Goal: Task Accomplishment & Management: Manage account settings

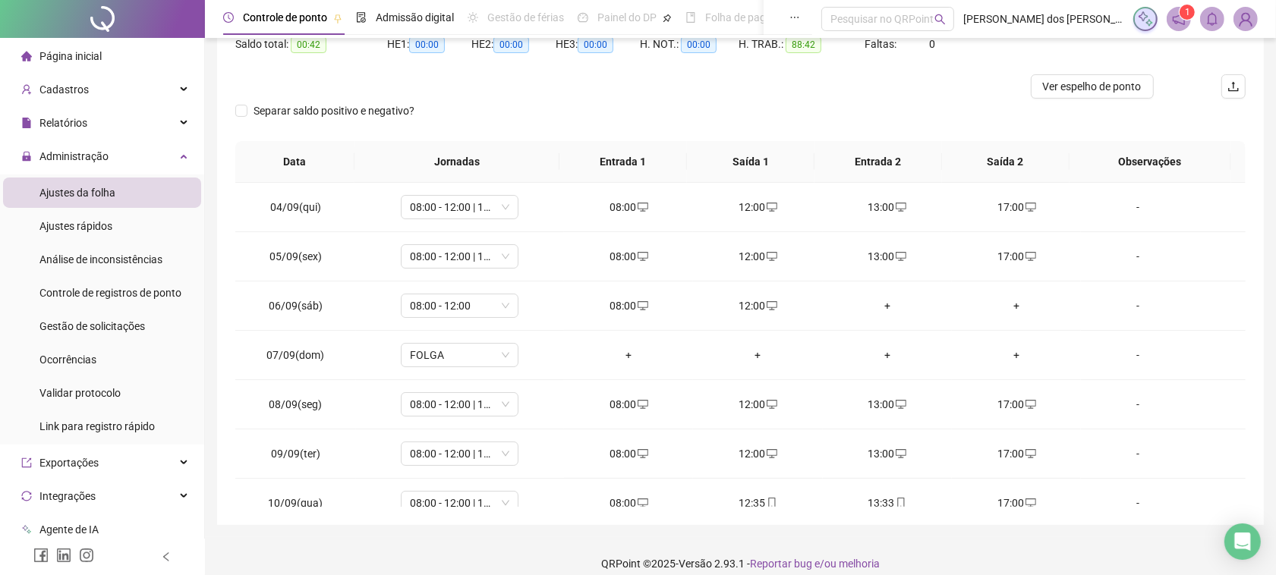
scroll to position [182, 0]
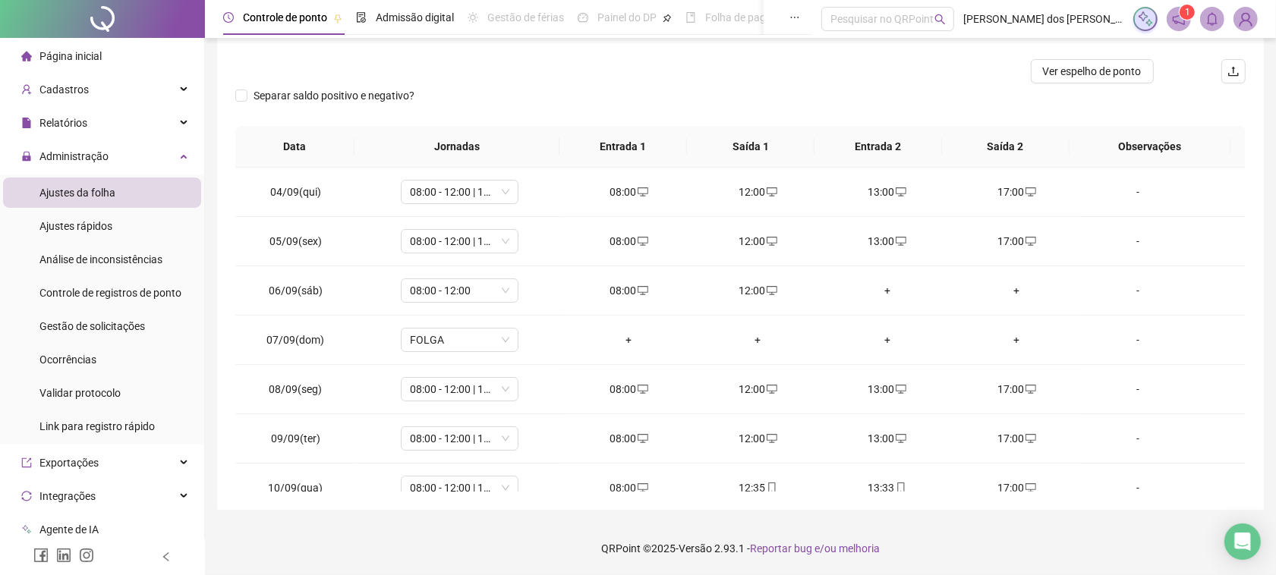
click at [961, 137] on th "Saída 2" at bounding box center [1006, 147] width 128 height 42
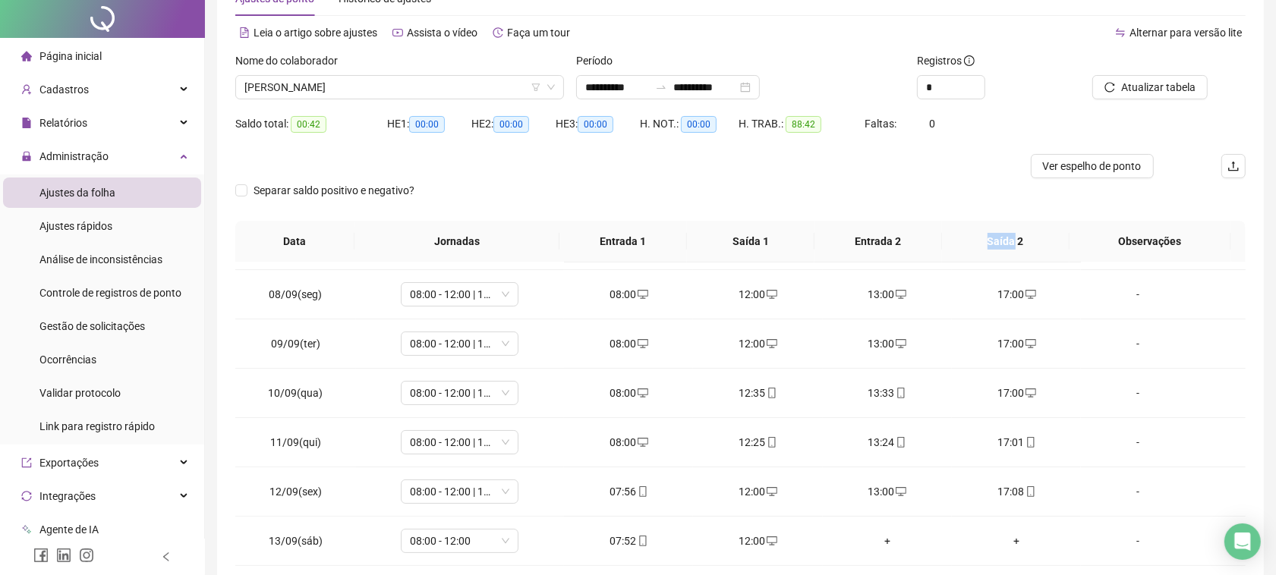
scroll to position [0, 0]
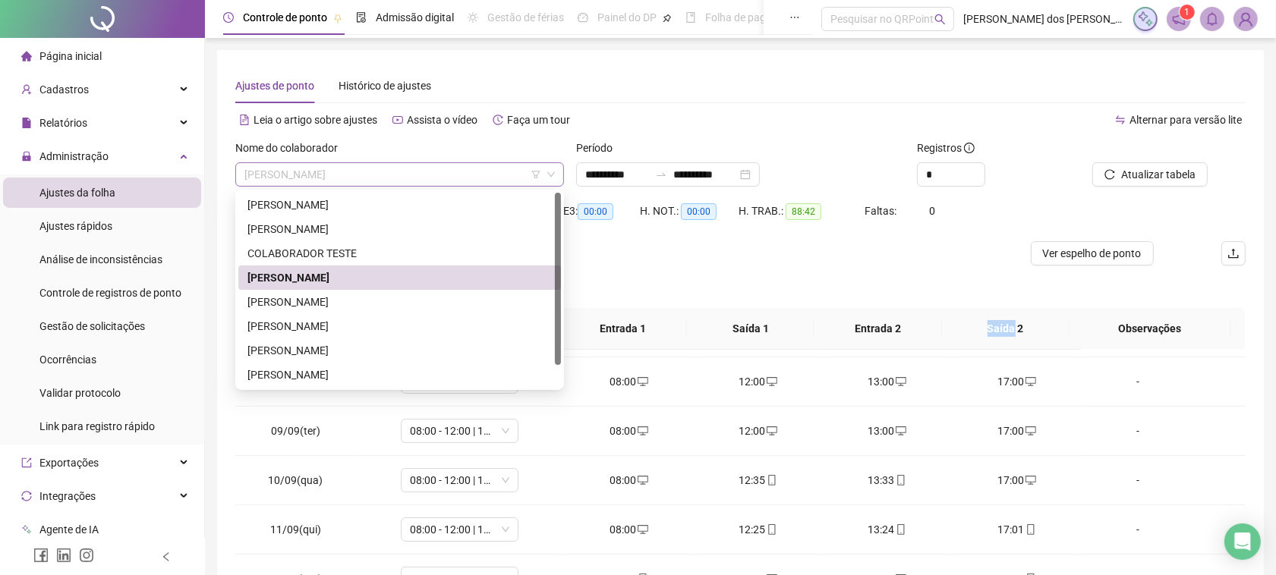
click at [374, 172] on span "[PERSON_NAME]" at bounding box center [399, 174] width 310 height 23
click at [326, 323] on div "[PERSON_NAME]" at bounding box center [399, 326] width 304 height 17
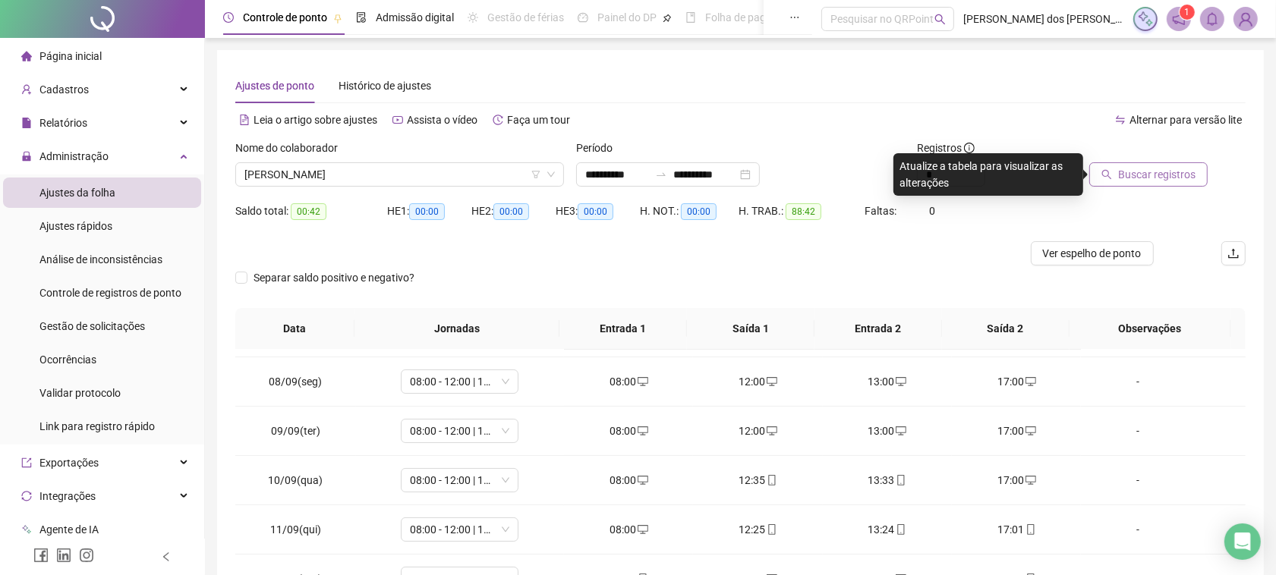
click at [1116, 173] on button "Buscar registros" at bounding box center [1148, 174] width 118 height 24
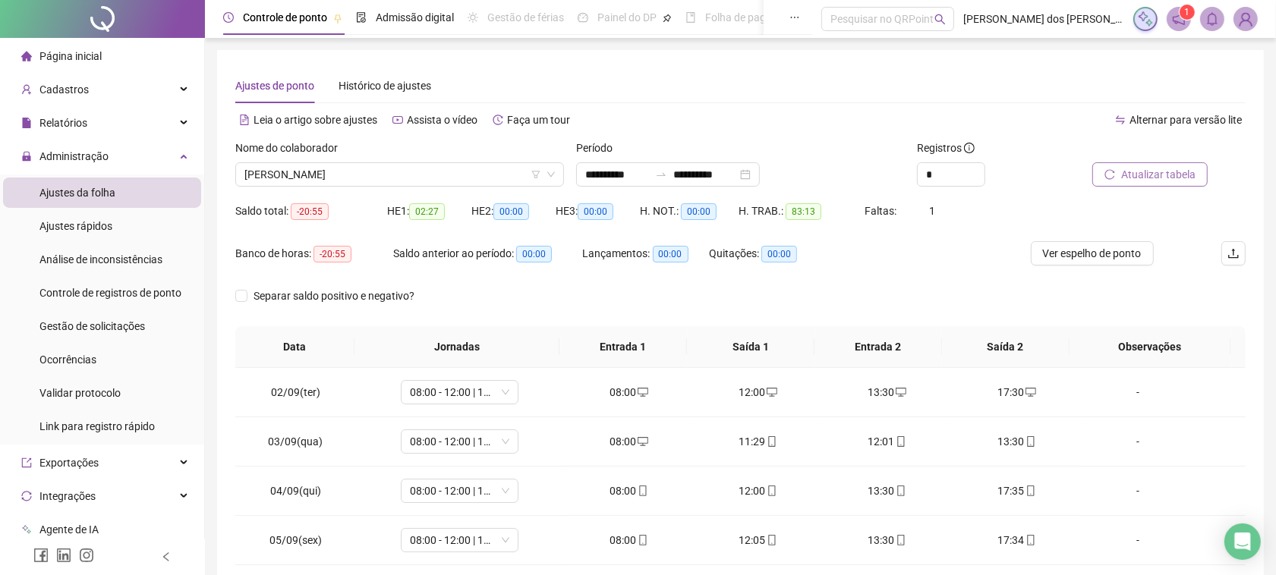
click at [1132, 175] on span "Atualizar tabela" at bounding box center [1158, 174] width 74 height 17
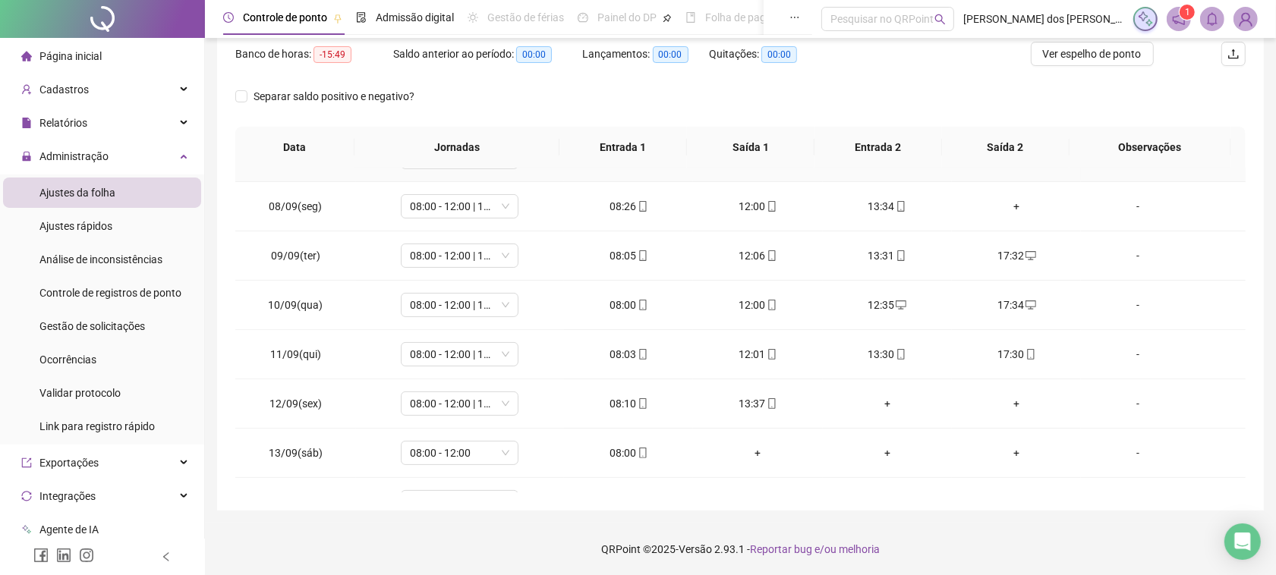
scroll to position [285, 0]
click at [1003, 206] on div "+" at bounding box center [1016, 204] width 105 height 17
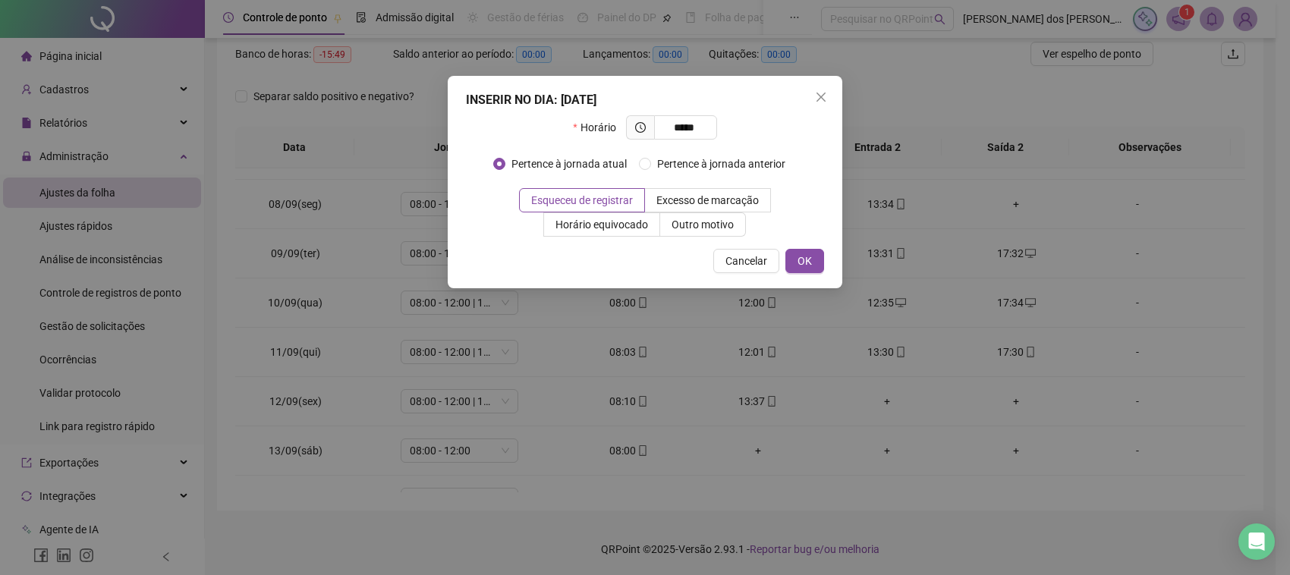
type input "*****"
drag, startPoint x: 817, startPoint y: 279, endPoint x: 832, endPoint y: 279, distance: 14.4
click at [818, 279] on div "INSERIR NO DIA : [DATE] Horário ***** Pertence à jornada atual Pertence à jorna…" at bounding box center [645, 182] width 395 height 213
click at [821, 266] on button "OK" at bounding box center [805, 261] width 39 height 24
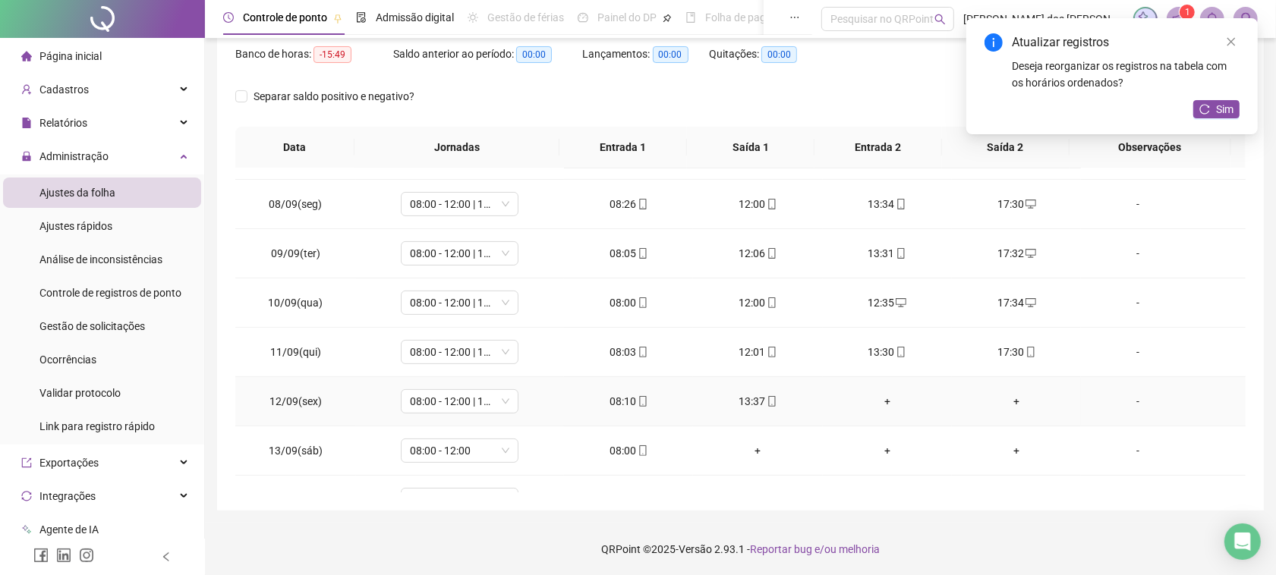
click at [877, 404] on div "+" at bounding box center [887, 401] width 105 height 17
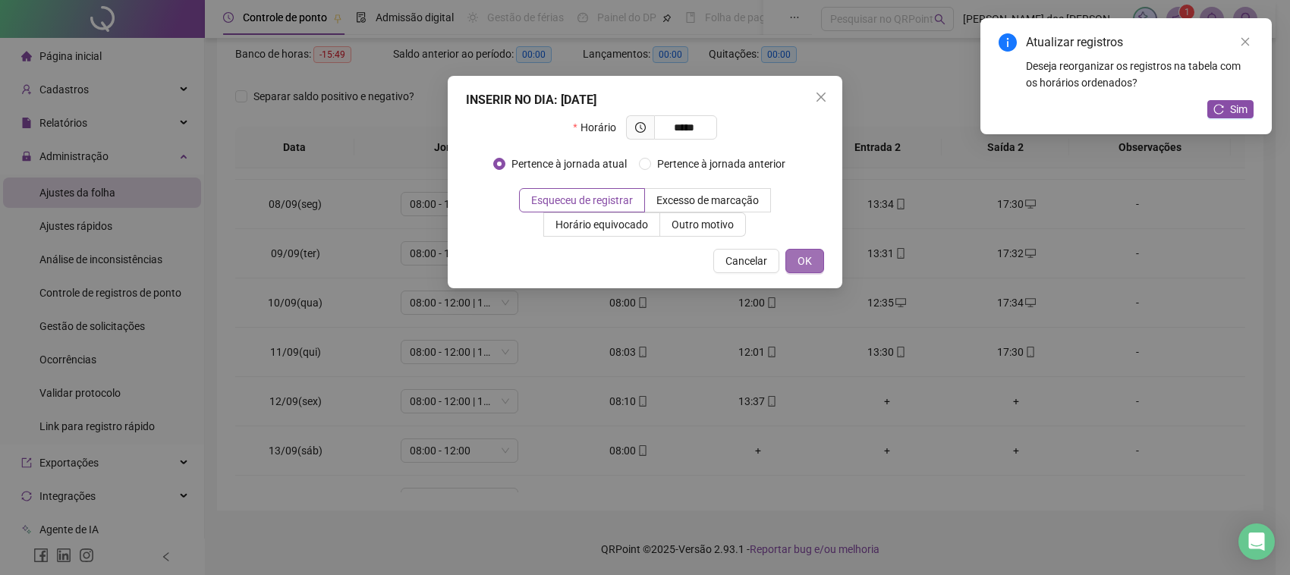
type input "*****"
click at [807, 259] on span "OK" at bounding box center [805, 261] width 14 height 17
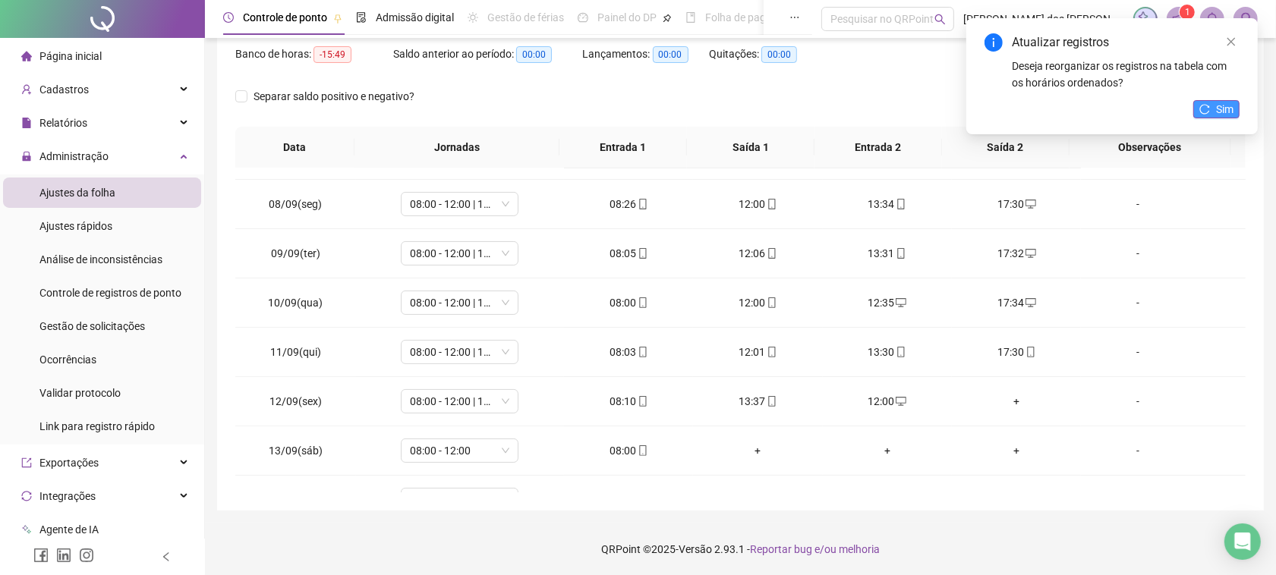
click at [1212, 104] on button "Sim" at bounding box center [1216, 109] width 46 height 18
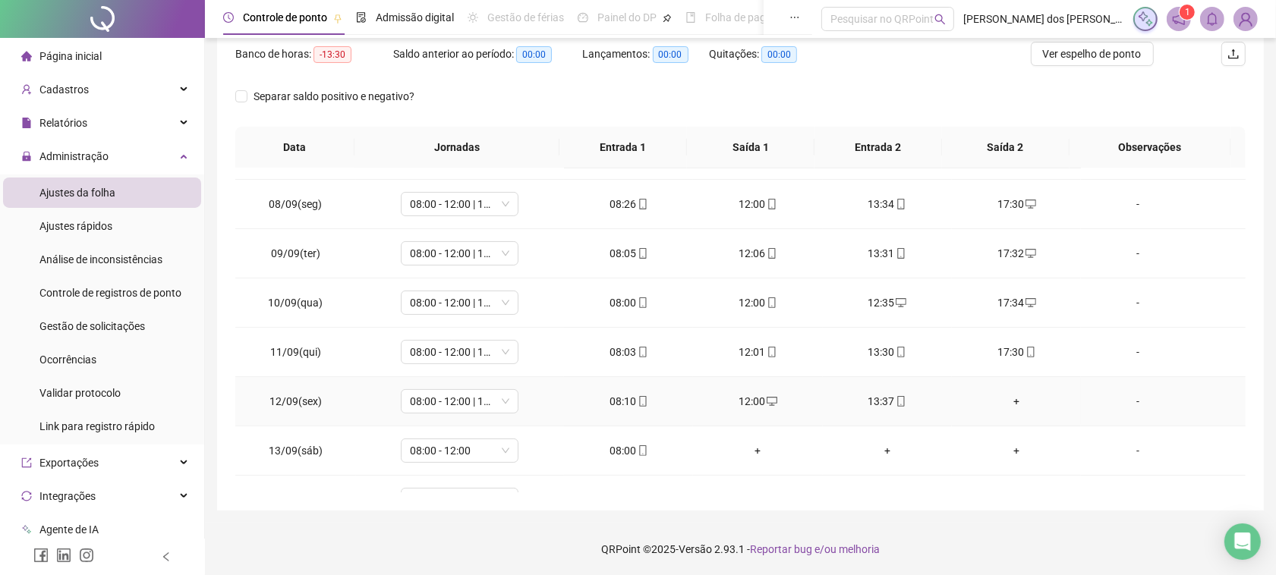
click at [1006, 400] on div "+" at bounding box center [1016, 401] width 105 height 17
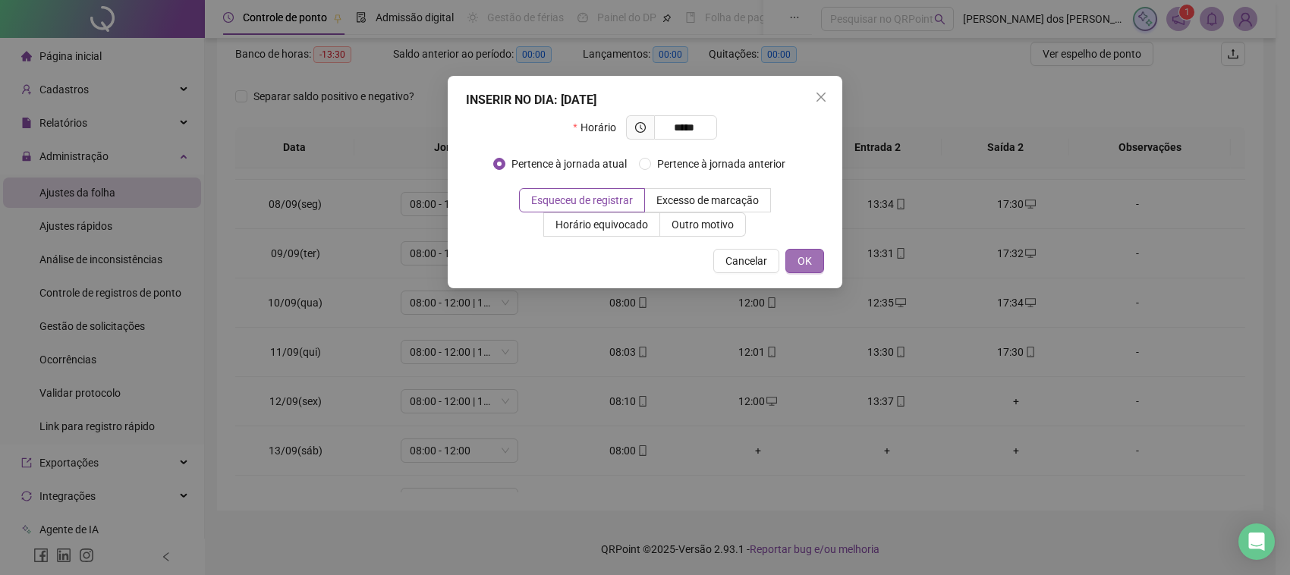
type input "*****"
click at [818, 255] on button "OK" at bounding box center [805, 261] width 39 height 24
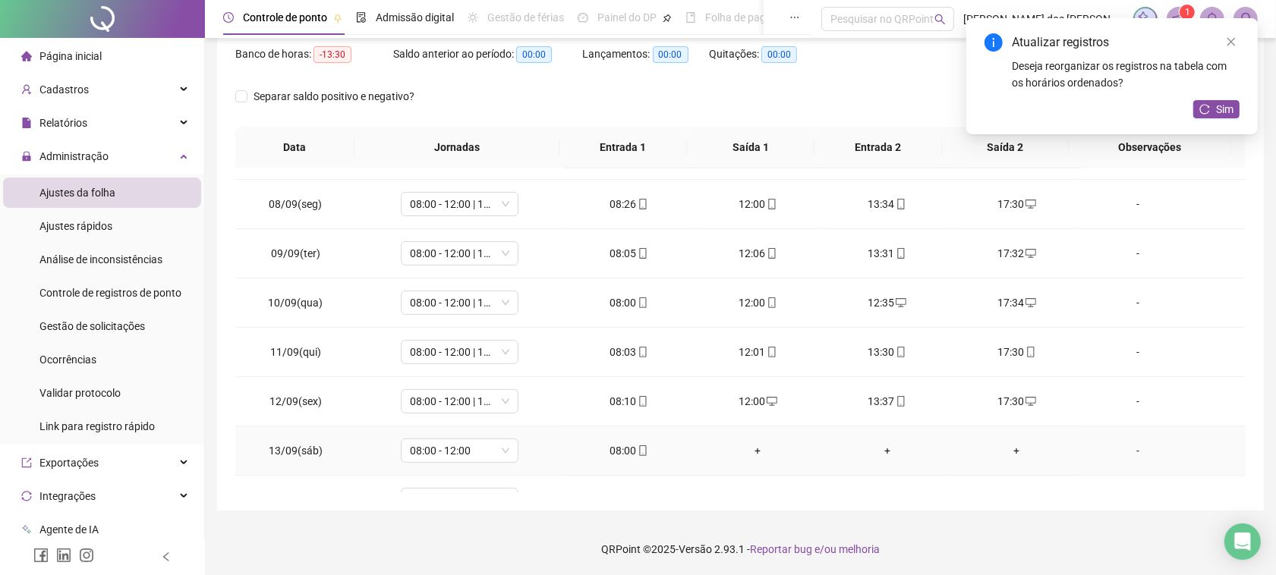
click at [757, 453] on div "+" at bounding box center [757, 450] width 105 height 17
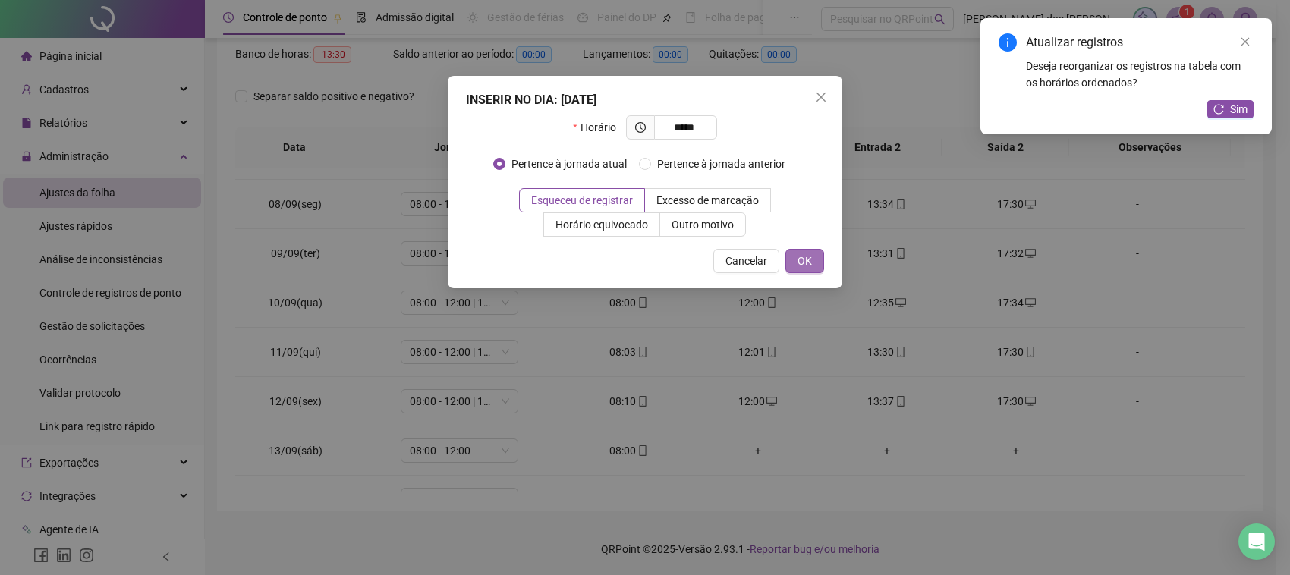
type input "*****"
click at [795, 258] on button "OK" at bounding box center [805, 261] width 39 height 24
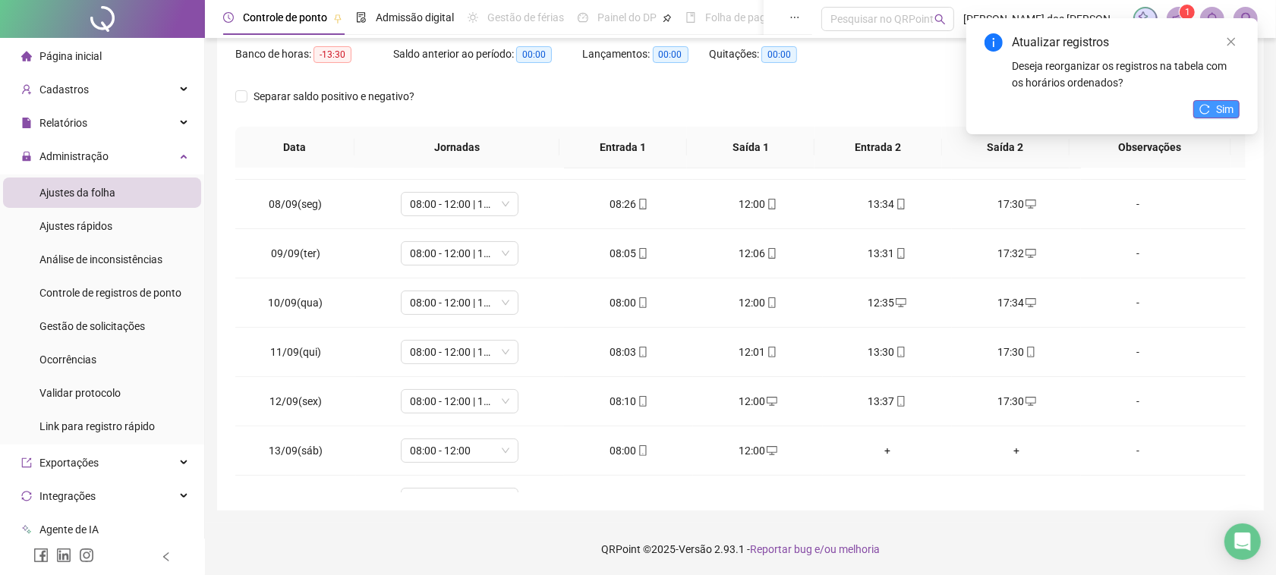
click at [1205, 102] on button "Sim" at bounding box center [1216, 109] width 46 height 18
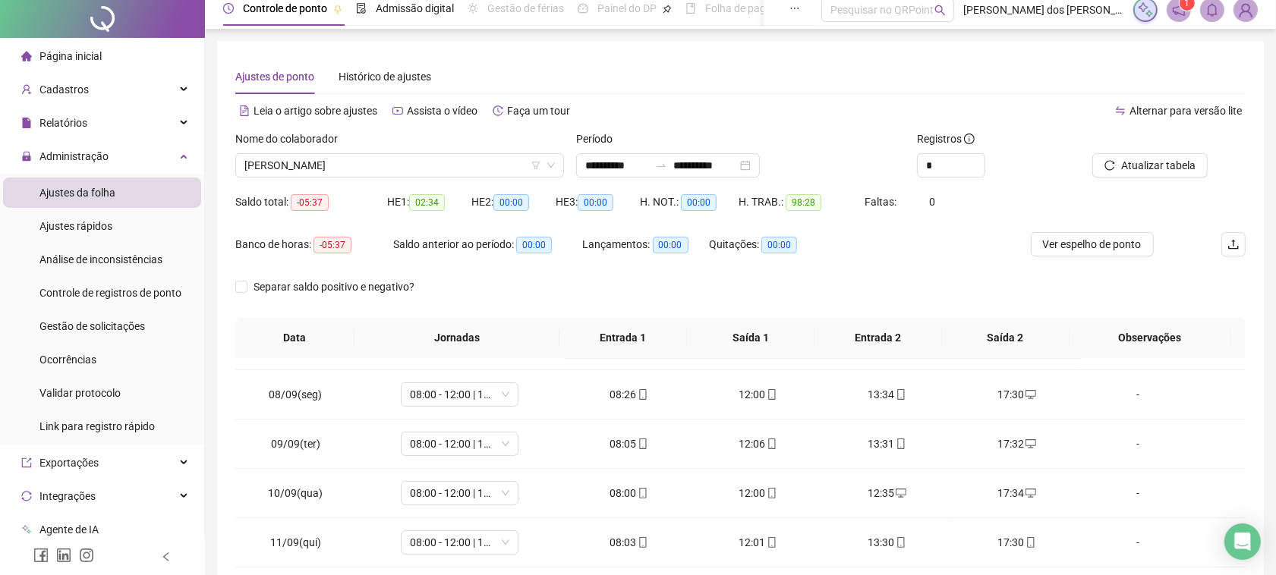
scroll to position [0, 0]
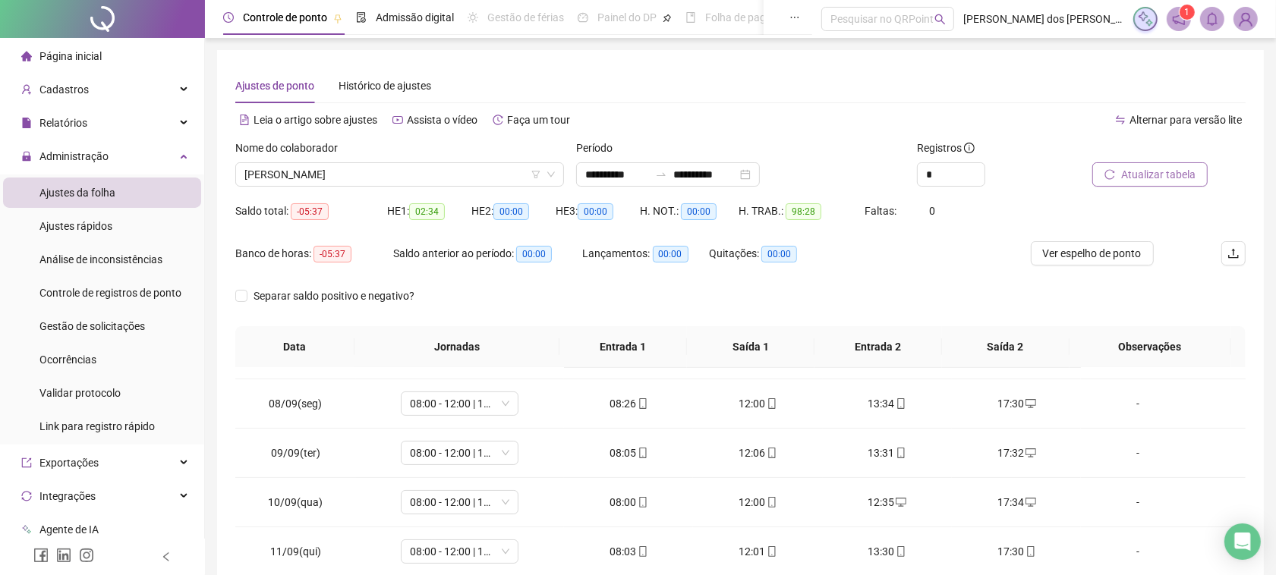
click at [1167, 175] on span "Atualizar tabela" at bounding box center [1158, 174] width 74 height 17
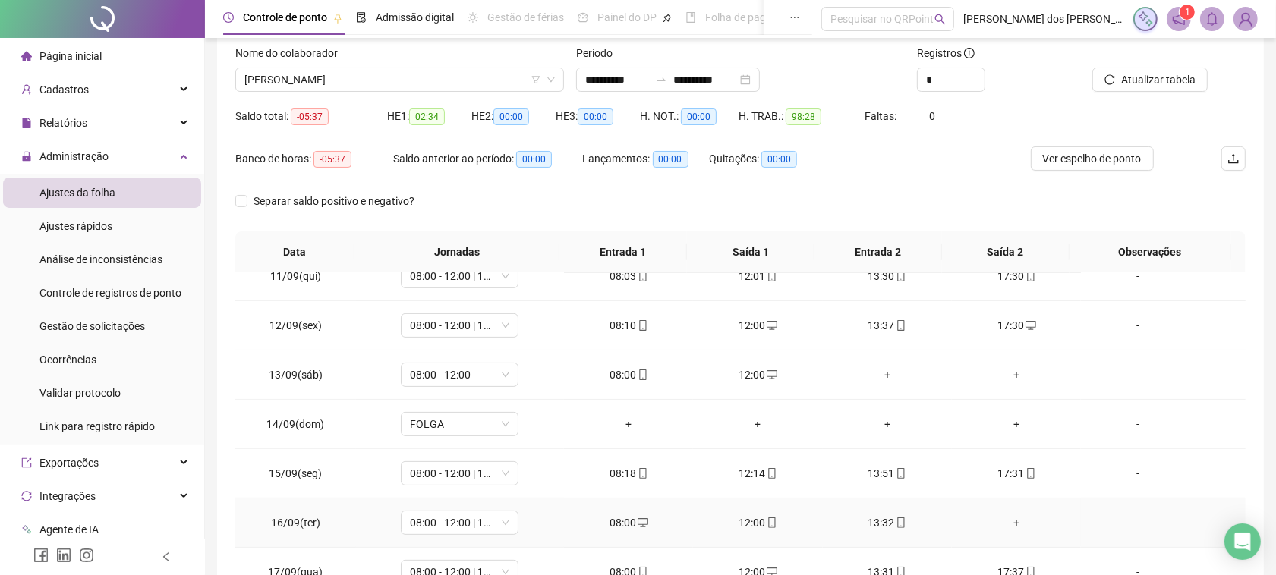
scroll to position [200, 0]
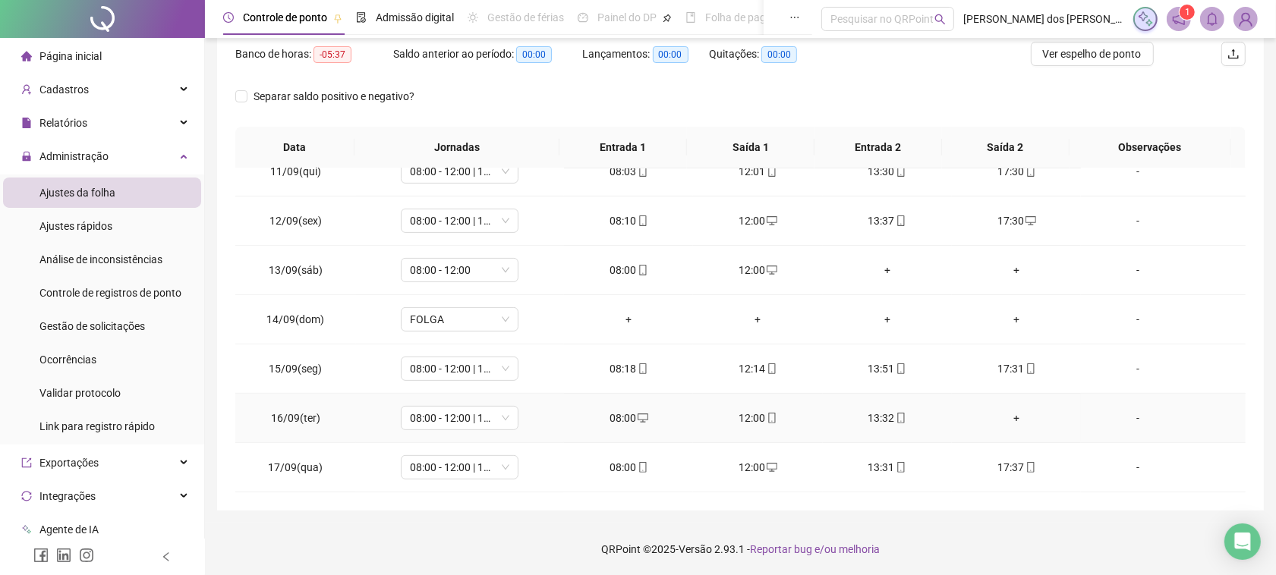
click at [1002, 426] on div "+" at bounding box center [1016, 418] width 105 height 17
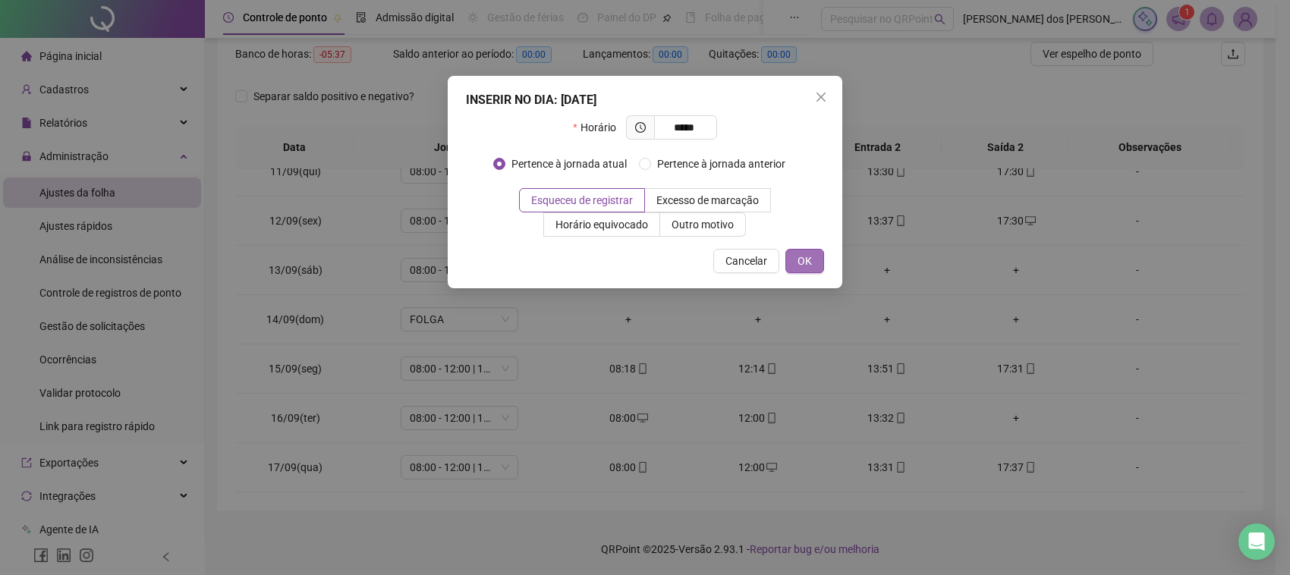
type input "*****"
click at [821, 256] on button "OK" at bounding box center [805, 261] width 39 height 24
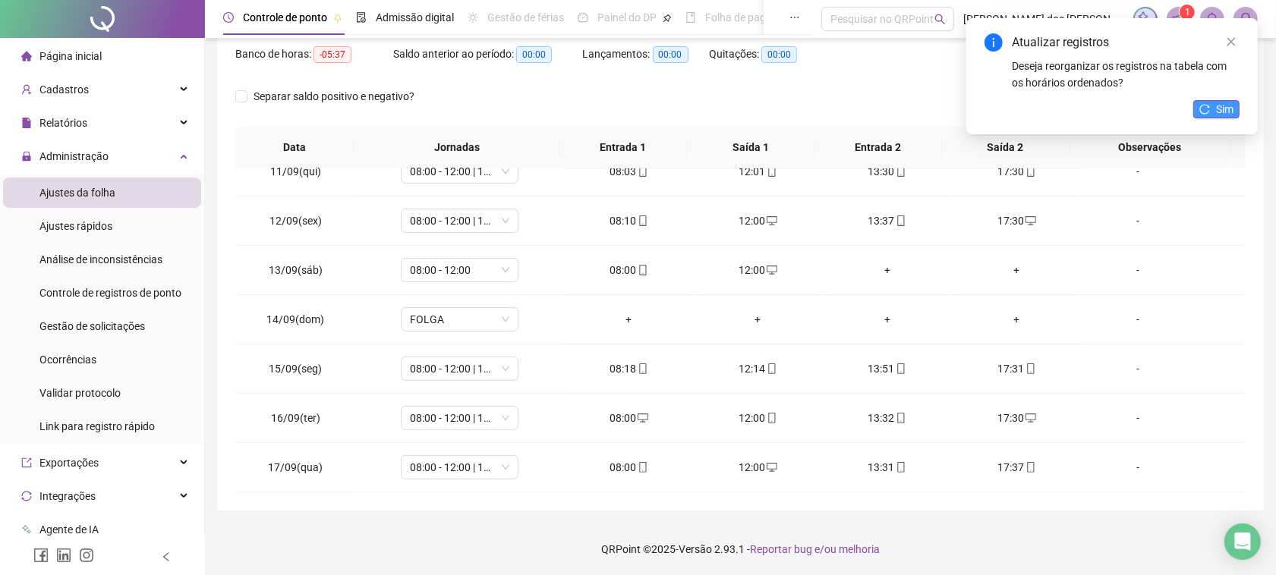
click at [1211, 109] on button "Sim" at bounding box center [1216, 109] width 46 height 18
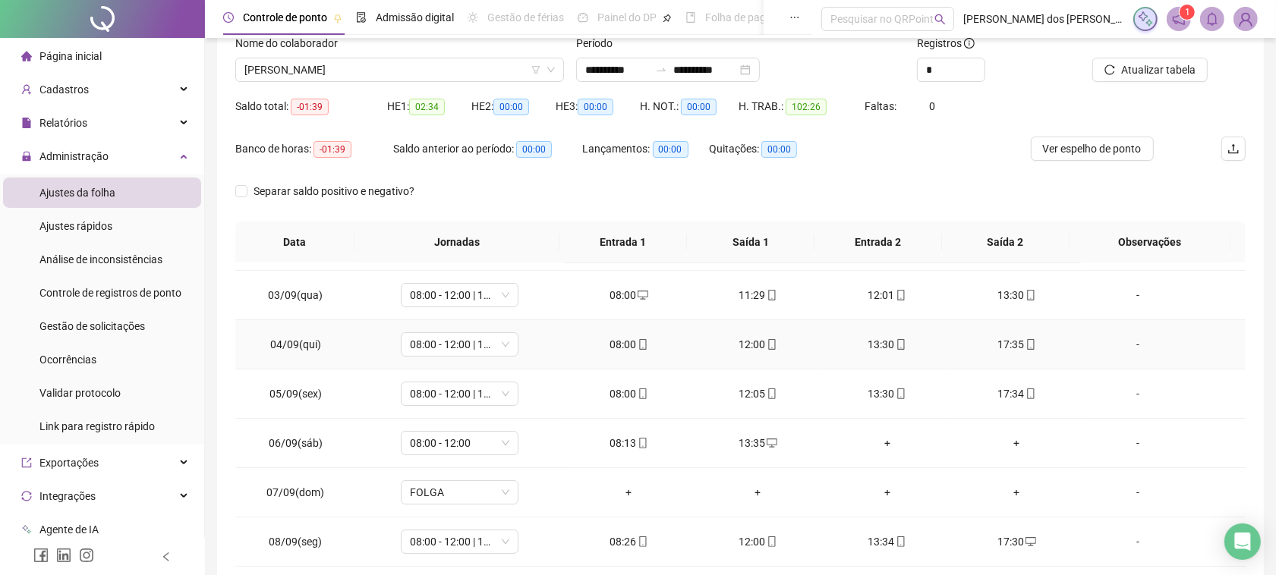
scroll to position [0, 0]
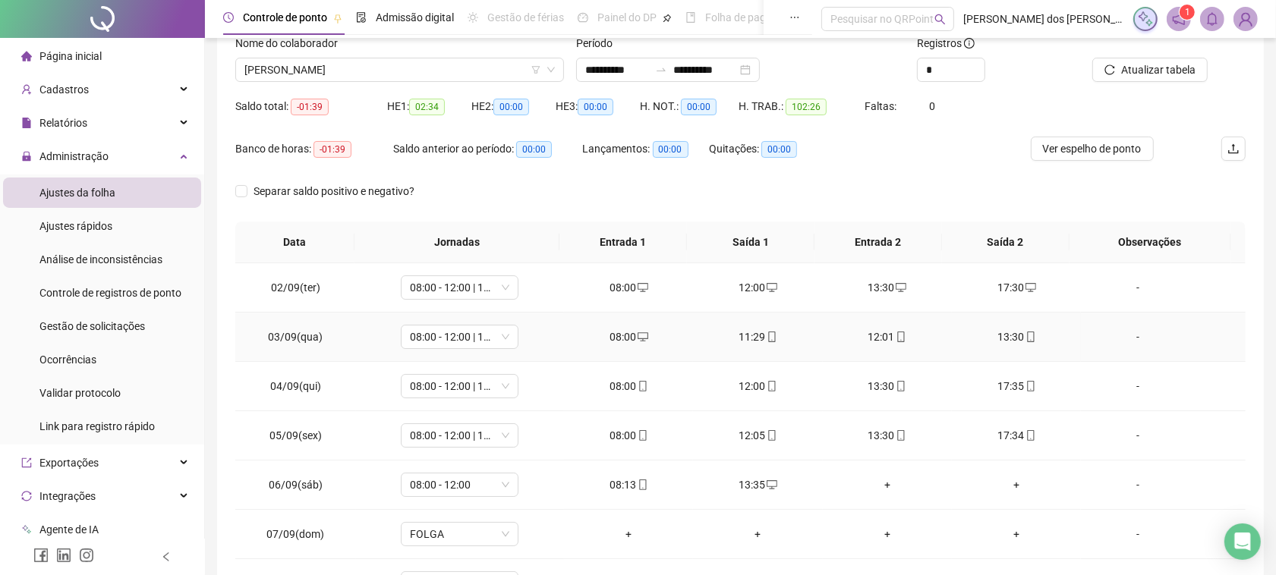
click at [756, 330] on div "11:29" at bounding box center [757, 337] width 105 height 17
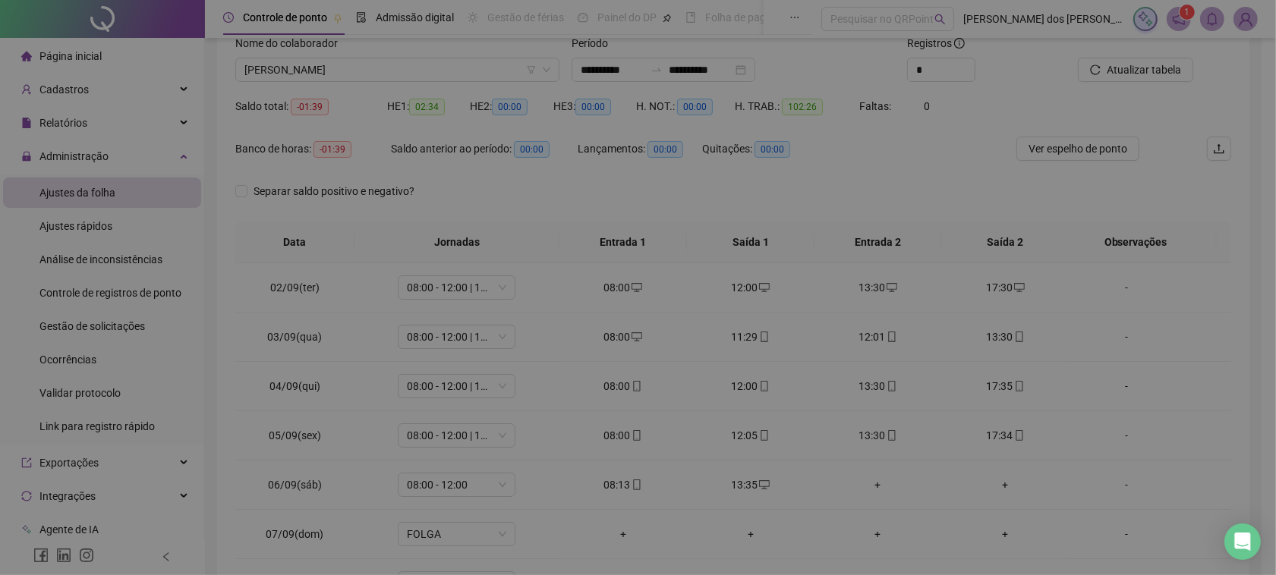
type input "**********"
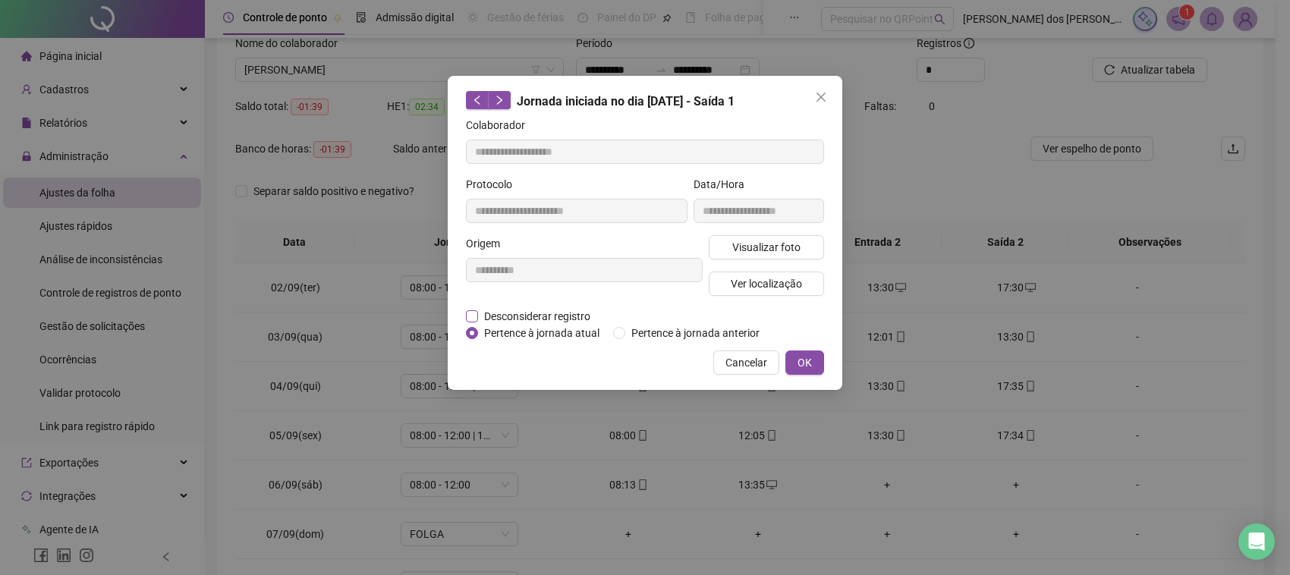
click at [499, 316] on span "Desconsiderar registro" at bounding box center [537, 316] width 118 height 17
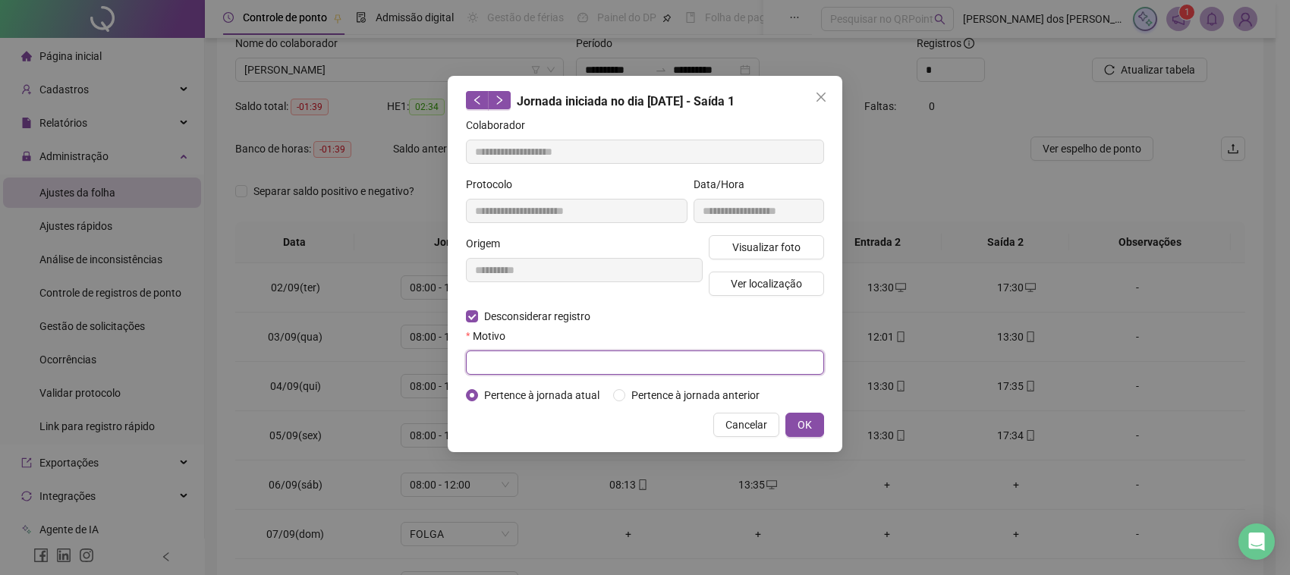
click at [540, 362] on input "text" at bounding box center [645, 363] width 358 height 24
type input "**********"
click at [799, 420] on span "OK" at bounding box center [805, 425] width 14 height 17
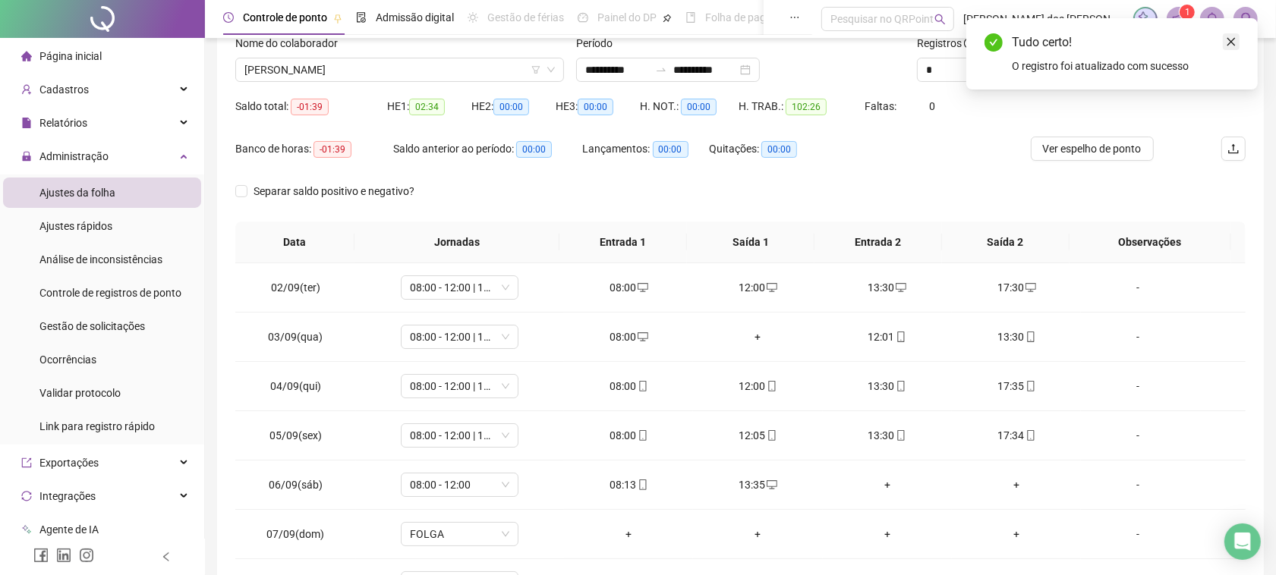
click at [1233, 39] on icon "close" at bounding box center [1231, 42] width 8 height 8
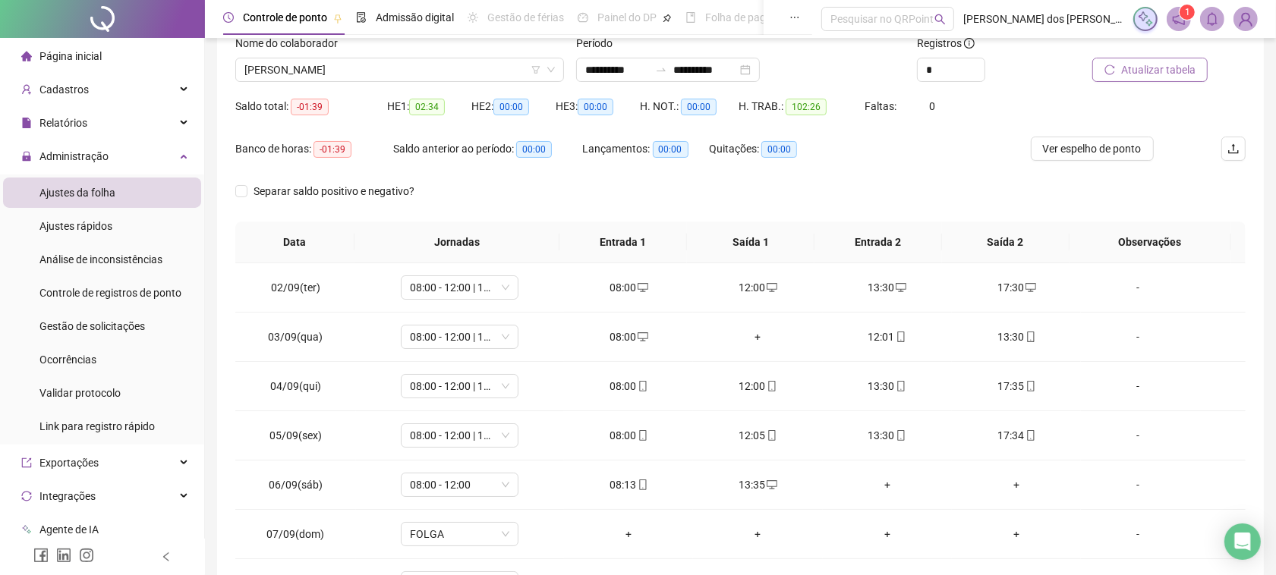
click at [1156, 70] on span "Atualizar tabela" at bounding box center [1158, 69] width 74 height 17
click at [1009, 338] on div "+" at bounding box center [1016, 337] width 105 height 17
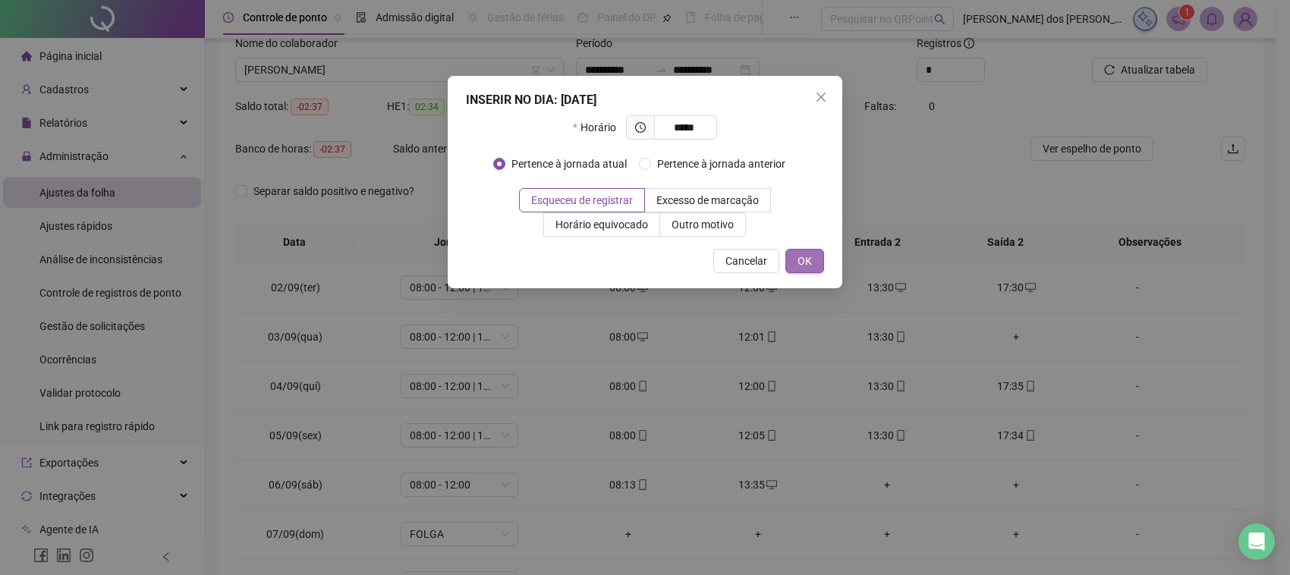
type input "*****"
click at [795, 266] on button "OK" at bounding box center [805, 261] width 39 height 24
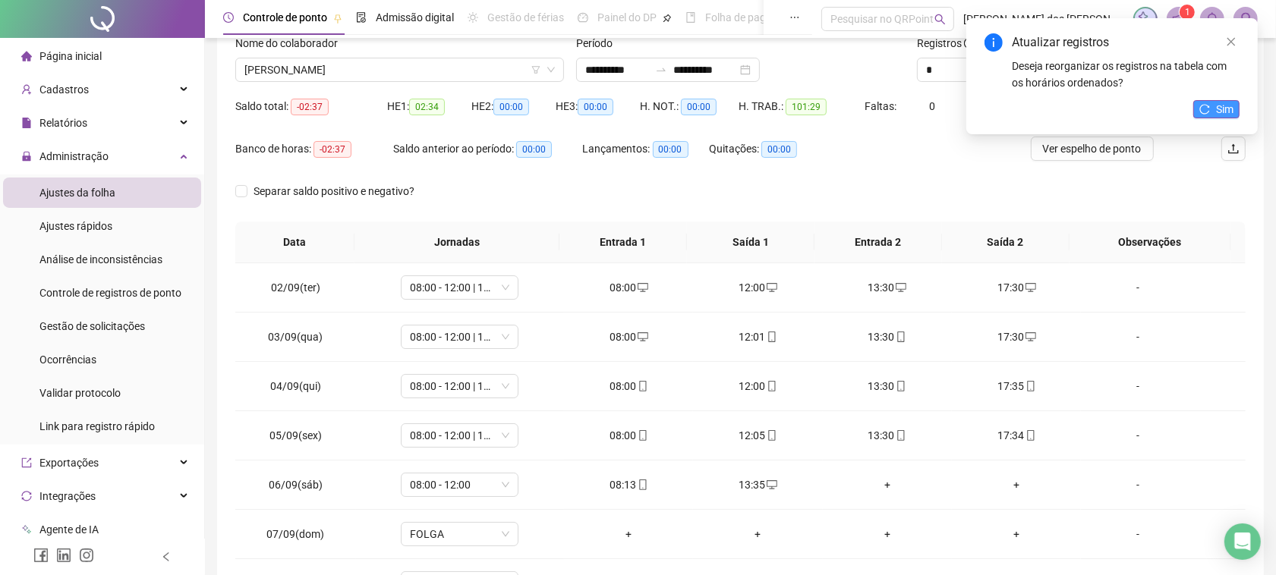
click at [1223, 102] on span "Sim" at bounding box center [1224, 109] width 17 height 17
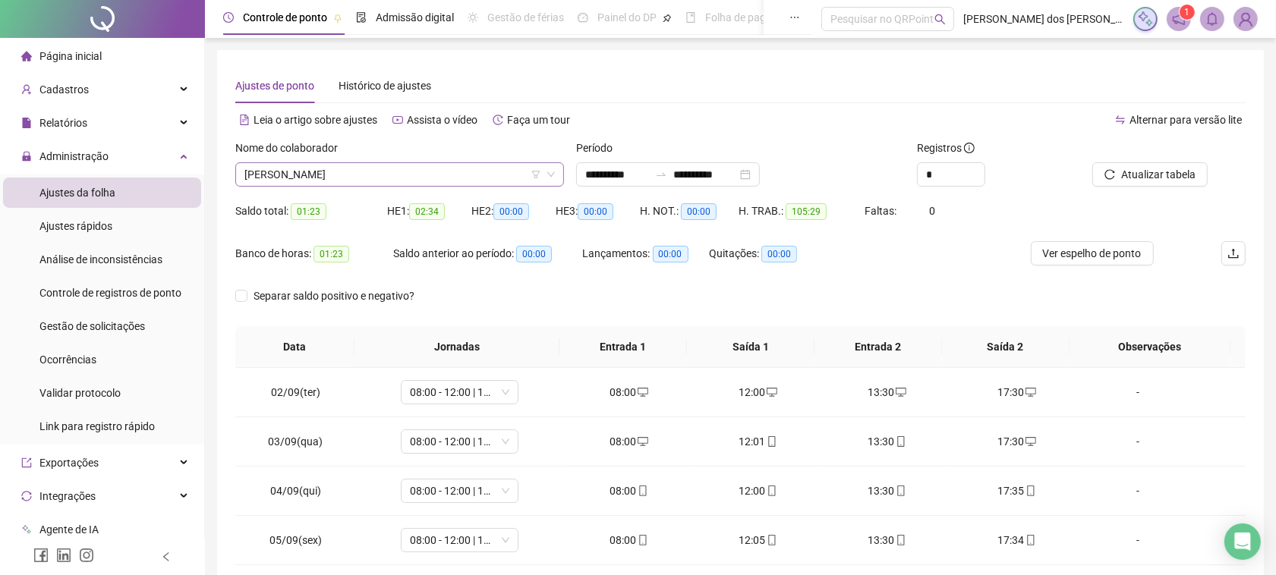
click at [483, 172] on span "[PERSON_NAME]" at bounding box center [399, 174] width 310 height 23
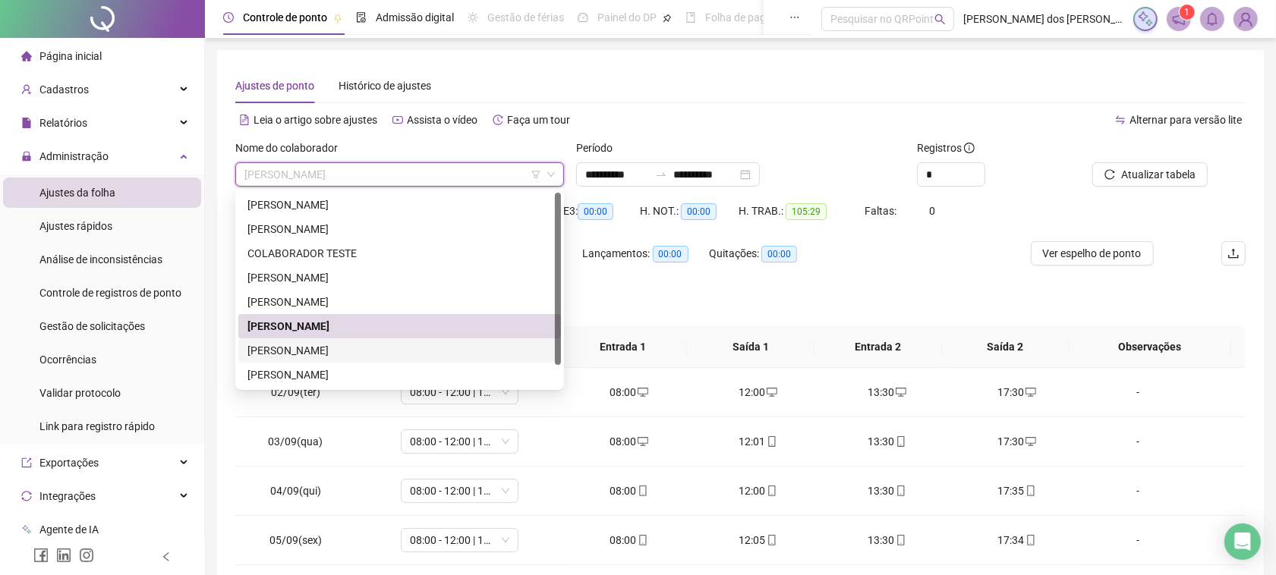
click at [320, 348] on div "[PERSON_NAME]" at bounding box center [399, 350] width 304 height 17
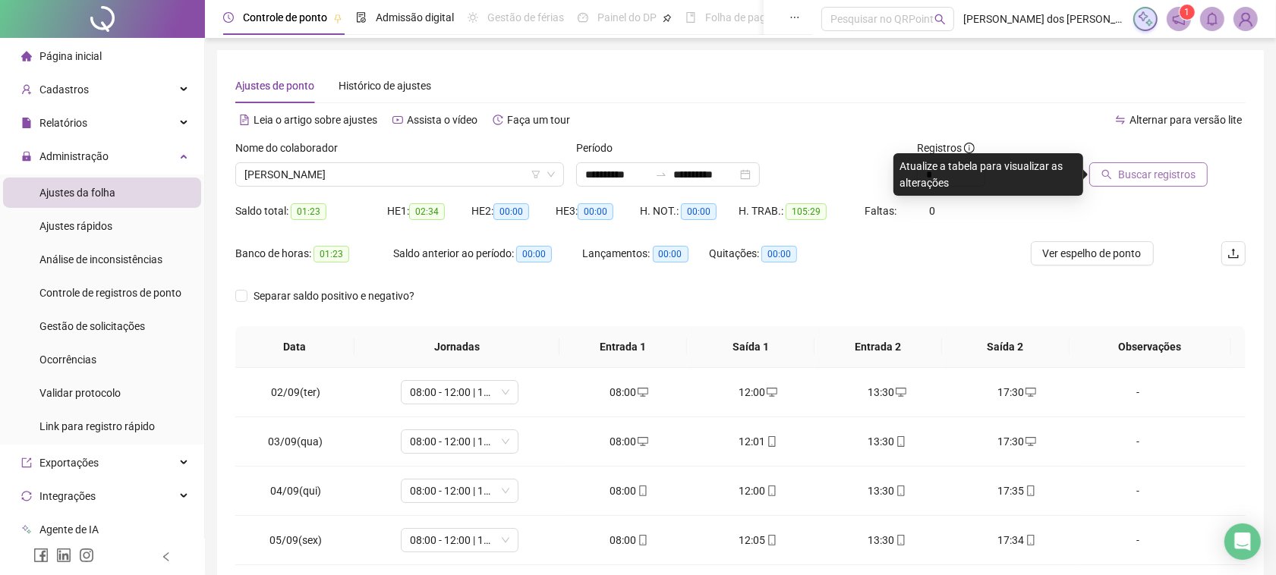
click at [1166, 164] on button "Buscar registros" at bounding box center [1148, 174] width 118 height 24
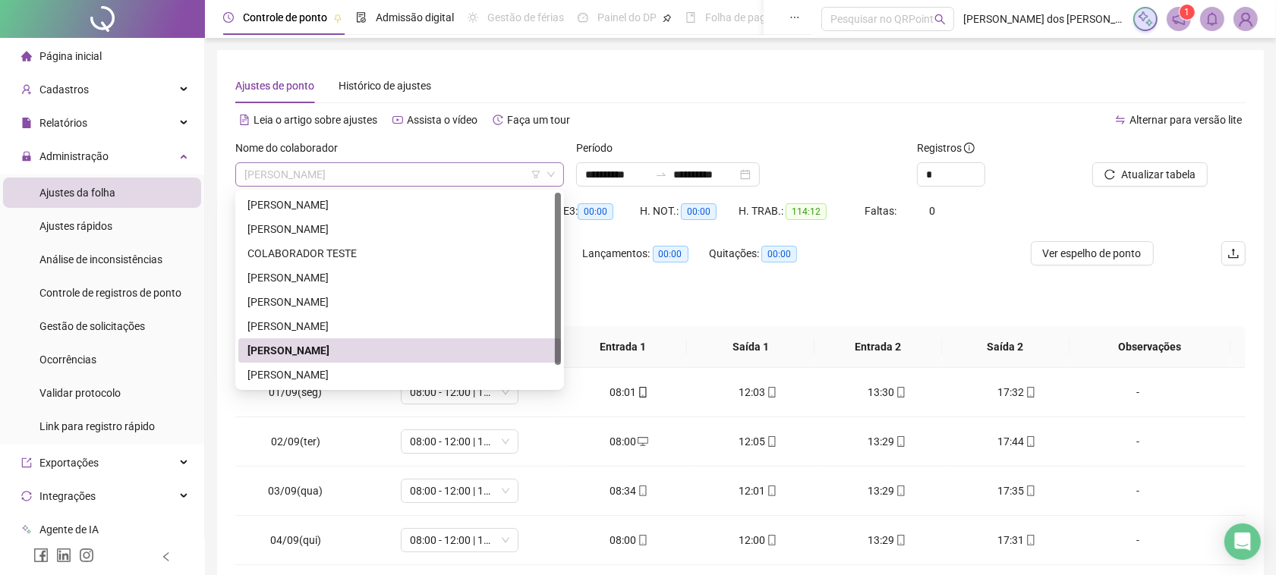
click at [501, 175] on span "[PERSON_NAME]" at bounding box center [399, 174] width 310 height 23
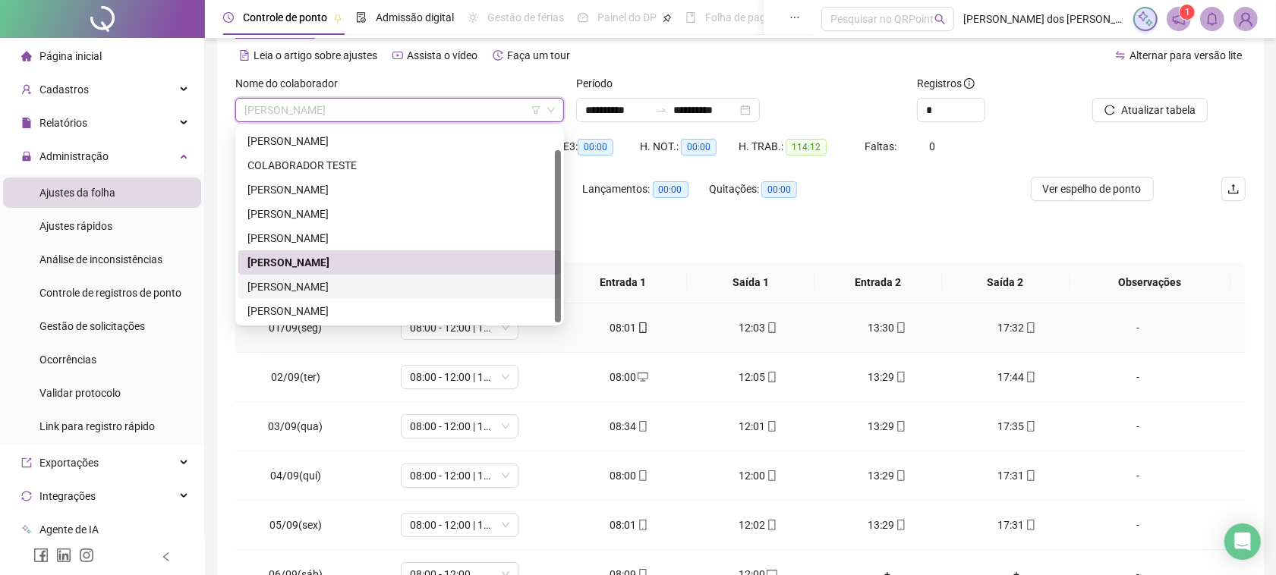
scroll to position [95, 0]
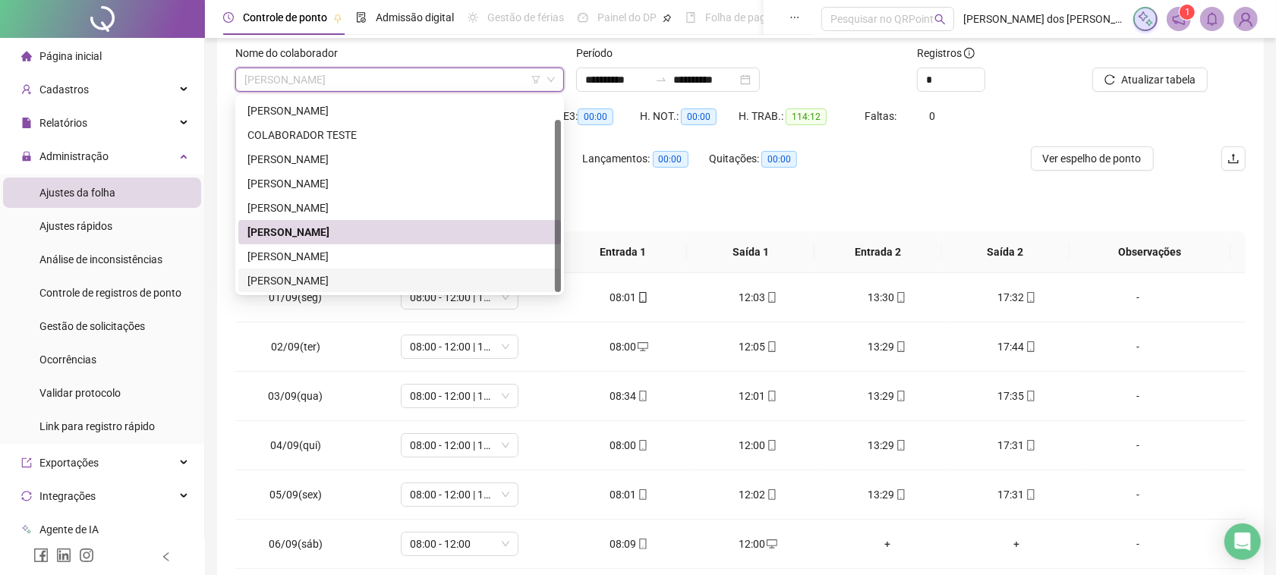
click at [326, 276] on div "[PERSON_NAME]" at bounding box center [399, 280] width 304 height 17
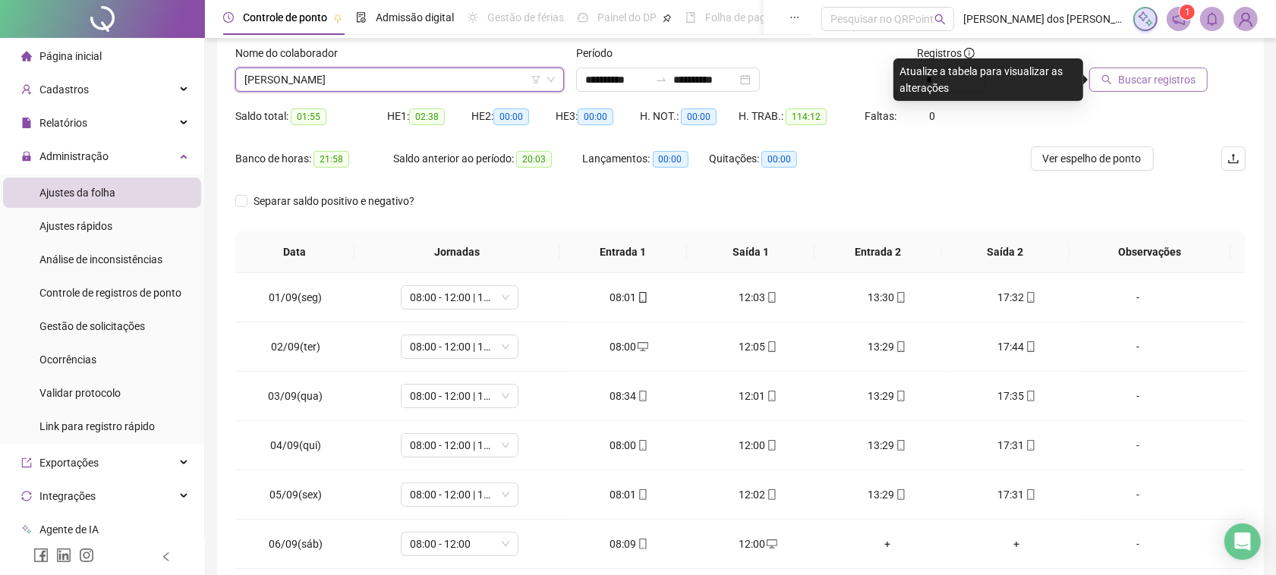
click at [1137, 77] on span "Buscar registros" at bounding box center [1156, 79] width 77 height 17
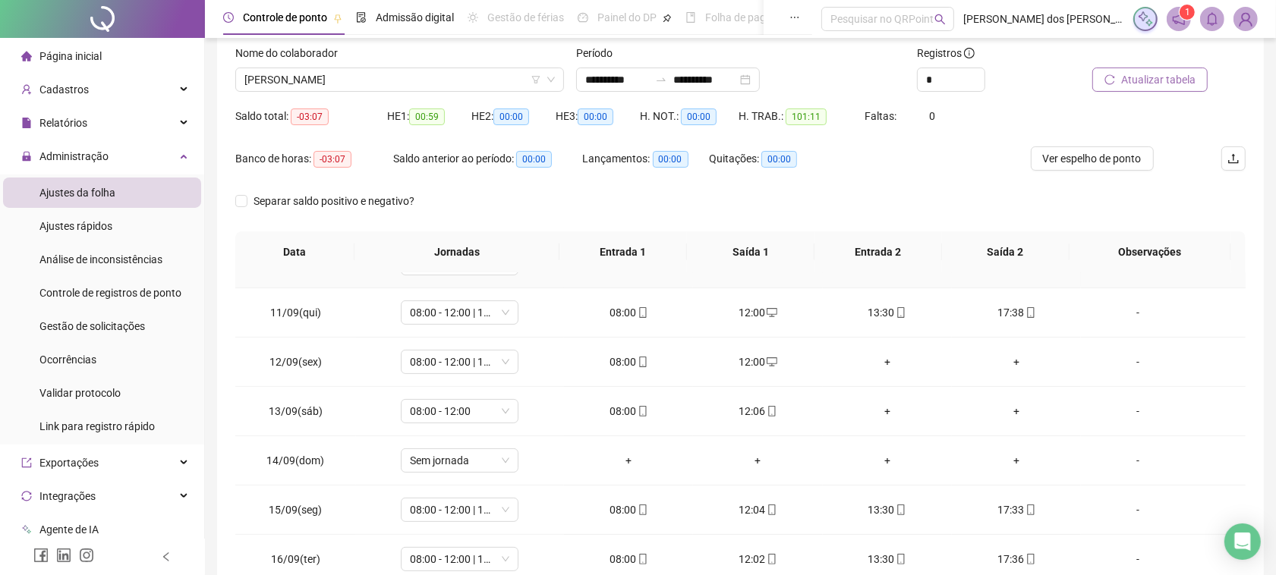
scroll to position [468, 0]
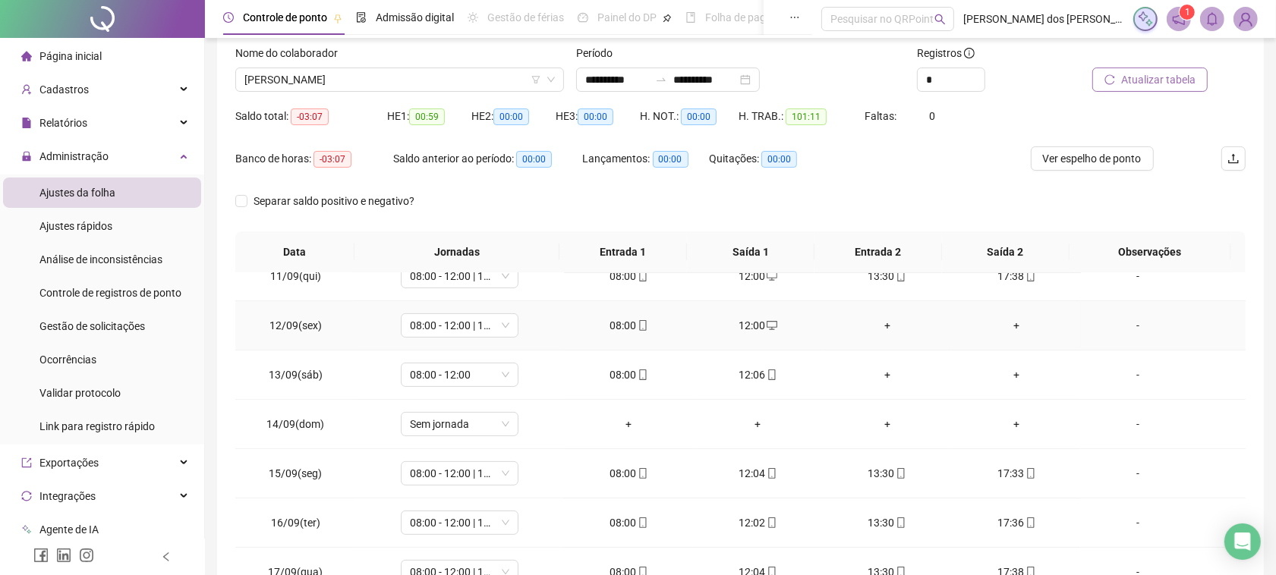
click at [866, 320] on div "+" at bounding box center [887, 325] width 105 height 17
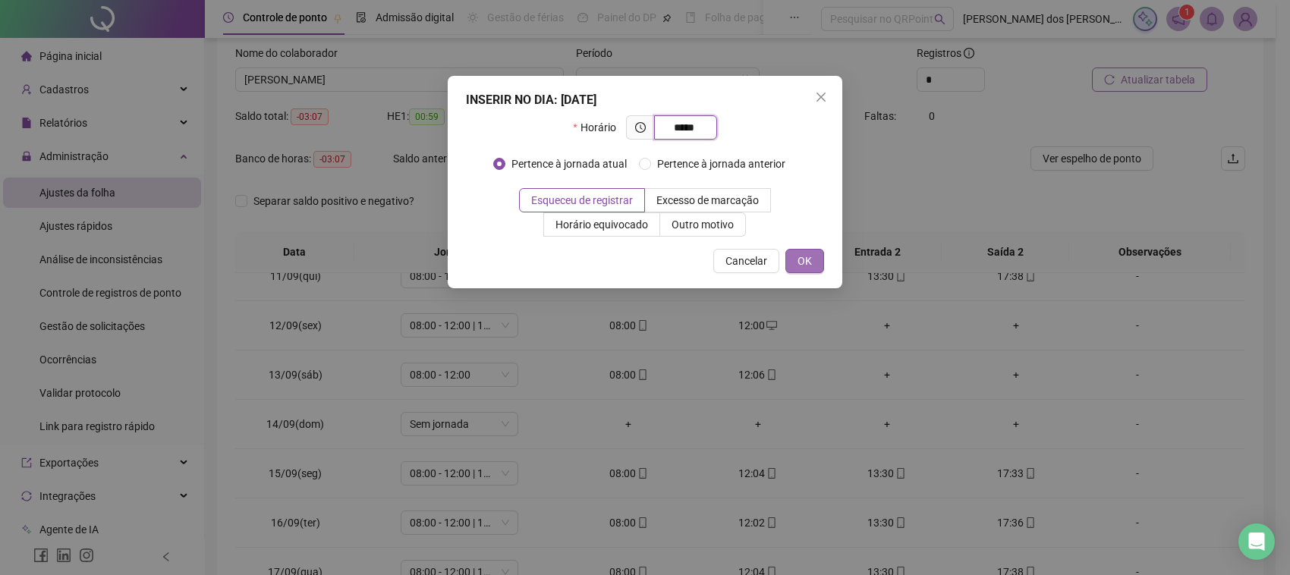
type input "*****"
click at [814, 263] on button "OK" at bounding box center [805, 261] width 39 height 24
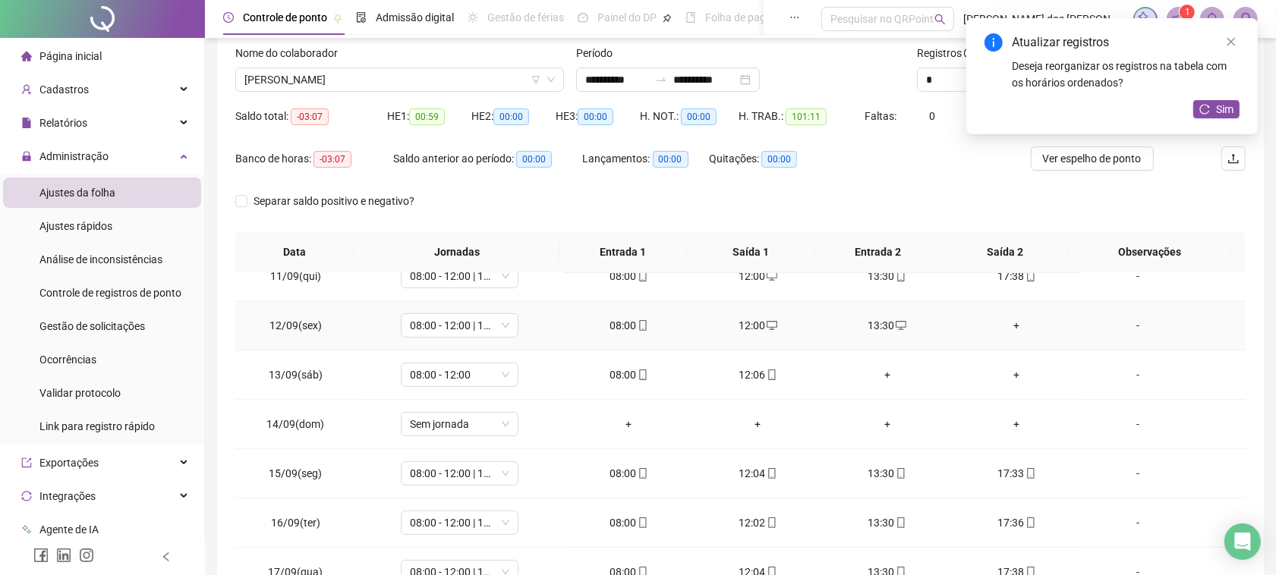
click at [1007, 325] on div "+" at bounding box center [1016, 325] width 105 height 17
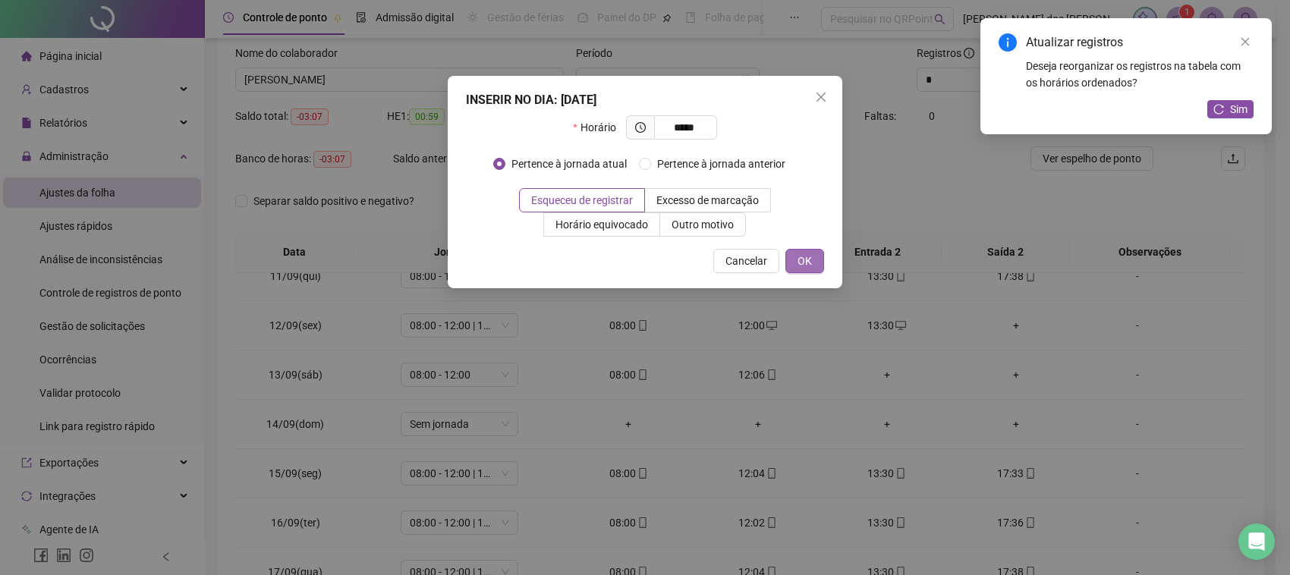
type input "*****"
click at [791, 266] on button "OK" at bounding box center [805, 261] width 39 height 24
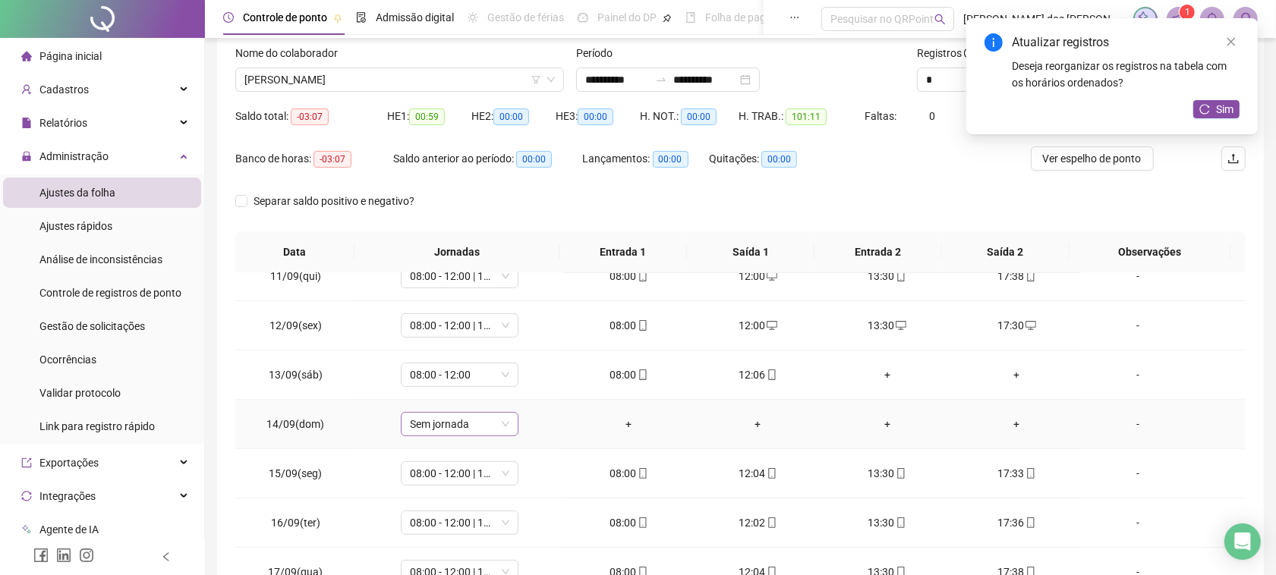
click at [494, 424] on span "Sem jornada" at bounding box center [459, 424] width 99 height 23
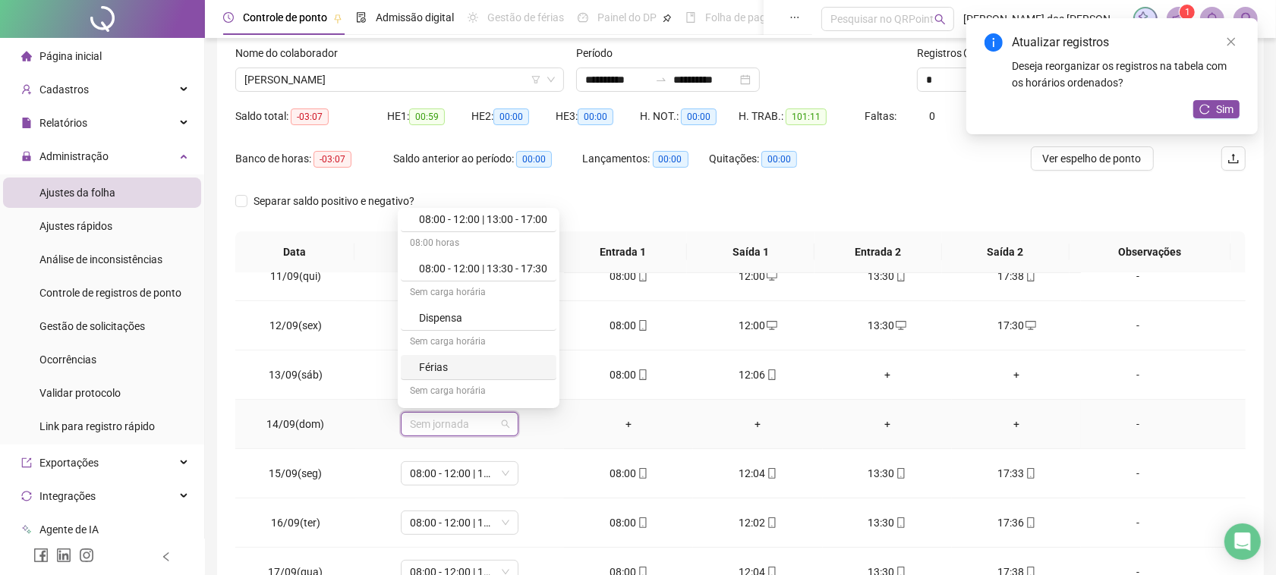
scroll to position [251, 0]
click at [471, 300] on div "Folga" at bounding box center [483, 293] width 128 height 17
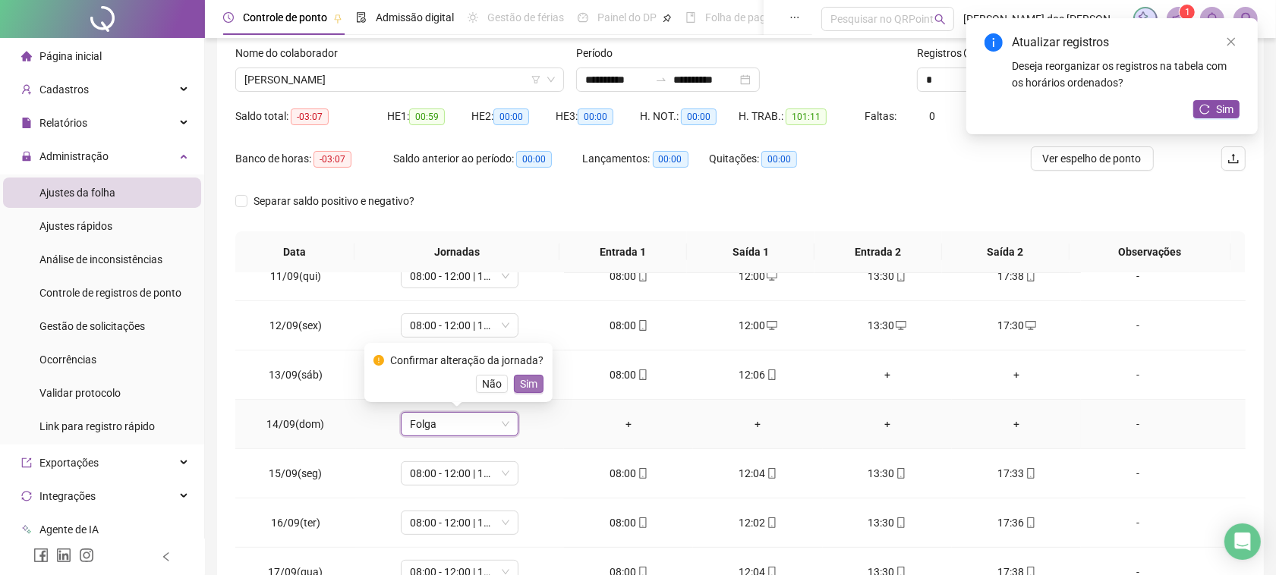
click at [520, 381] on span "Sim" at bounding box center [528, 384] width 17 height 17
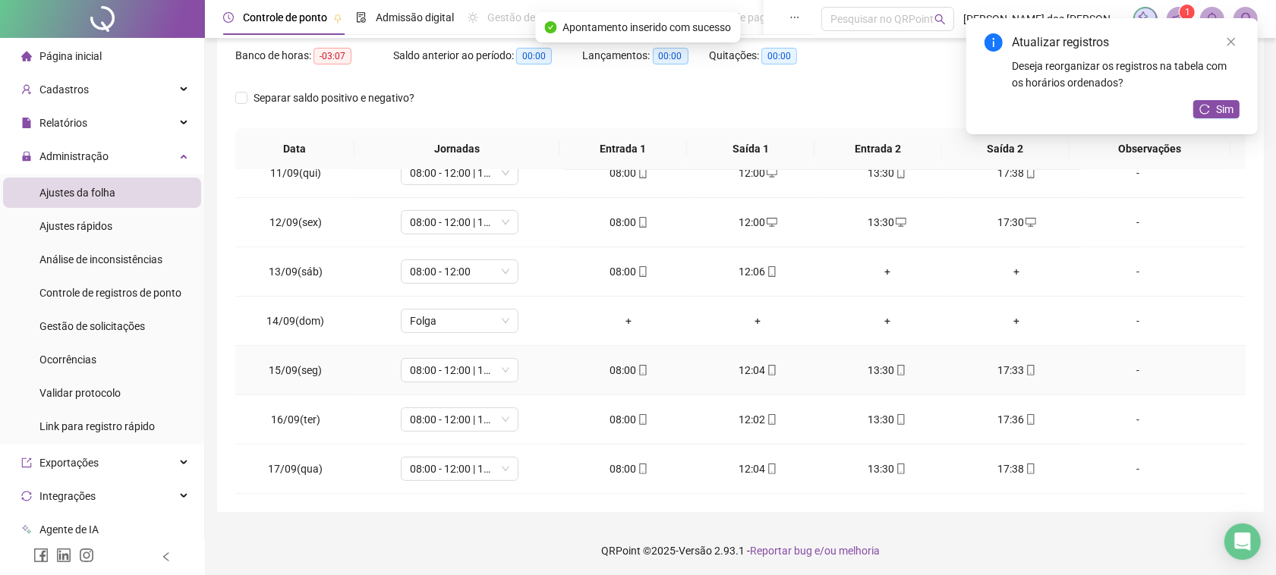
scroll to position [200, 0]
click at [1211, 112] on button "Sim" at bounding box center [1216, 109] width 46 height 18
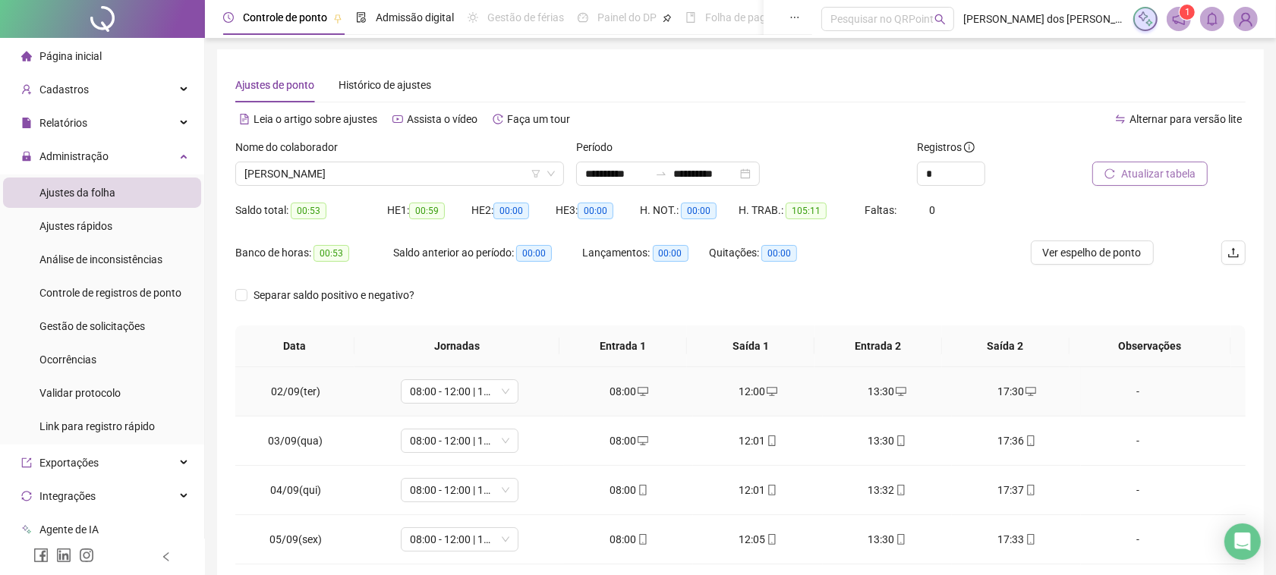
scroll to position [0, 0]
click at [471, 176] on span "[PERSON_NAME]" at bounding box center [399, 174] width 310 height 23
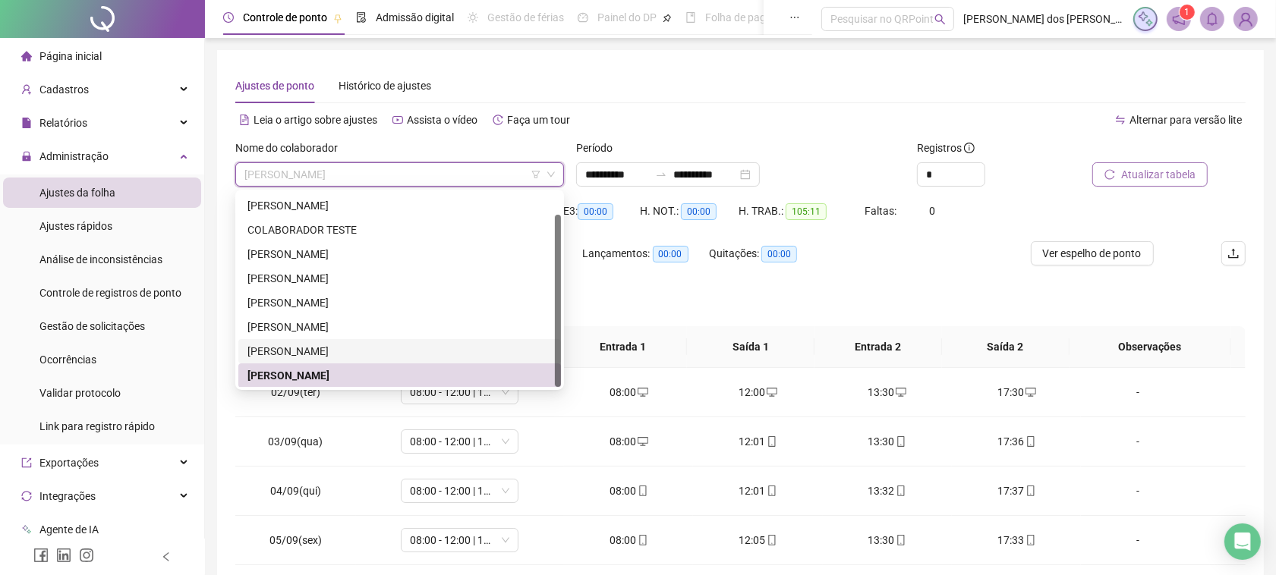
drag, startPoint x: 358, startPoint y: 348, endPoint x: 400, endPoint y: 330, distance: 45.2
click at [358, 346] on div "[PERSON_NAME]" at bounding box center [399, 351] width 304 height 17
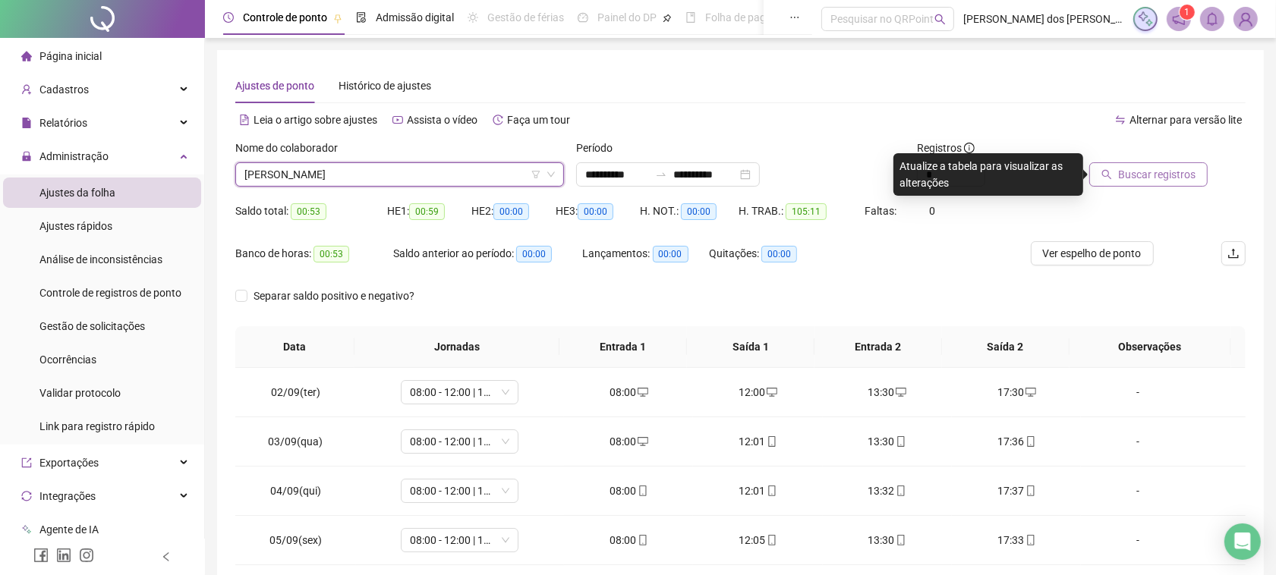
drag, startPoint x: 1101, startPoint y: 191, endPoint x: 1110, endPoint y: 177, distance: 16.0
click at [1109, 178] on div "Buscar registros" at bounding box center [1166, 169] width 171 height 59
click at [1110, 177] on icon "search" at bounding box center [1106, 174] width 11 height 11
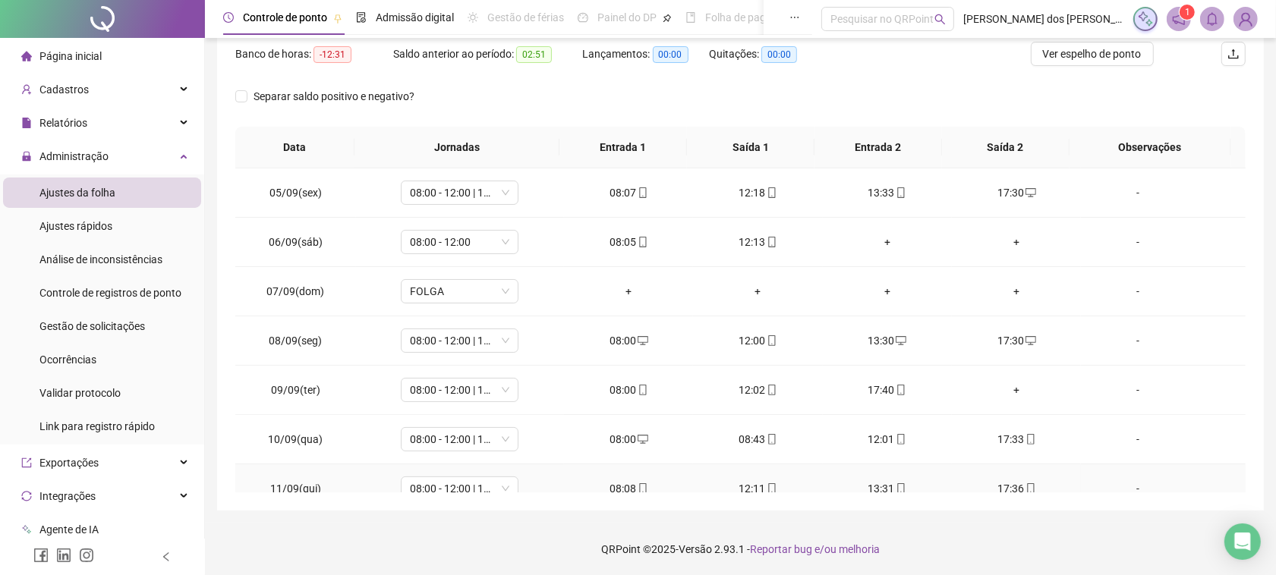
scroll to position [190, 0]
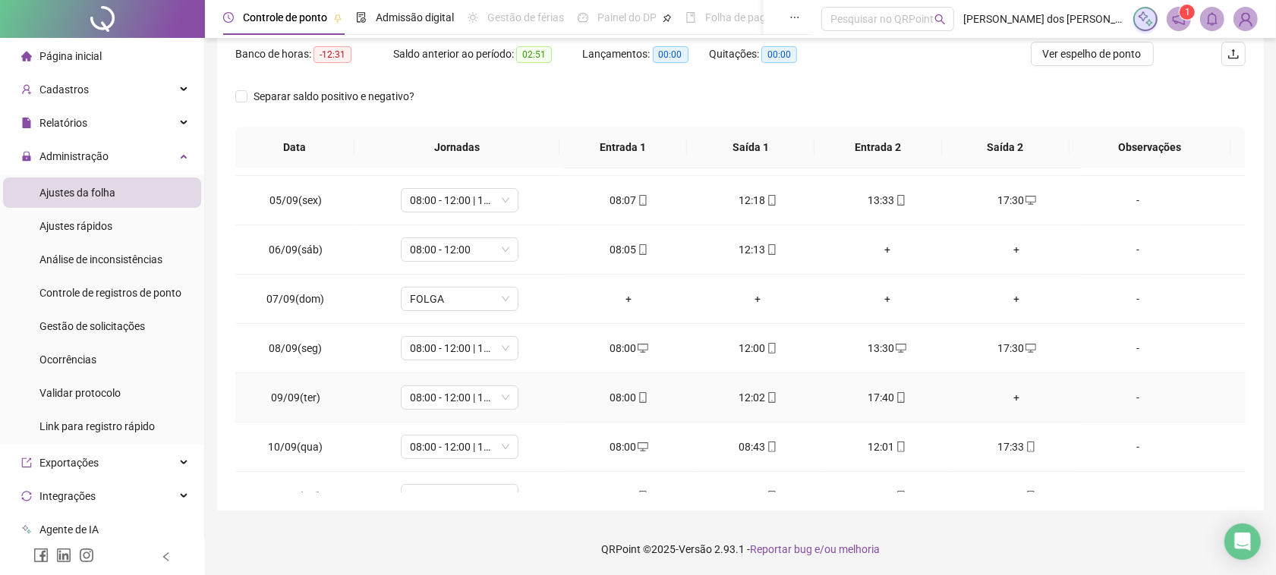
click at [1019, 395] on div "+" at bounding box center [1016, 397] width 105 height 17
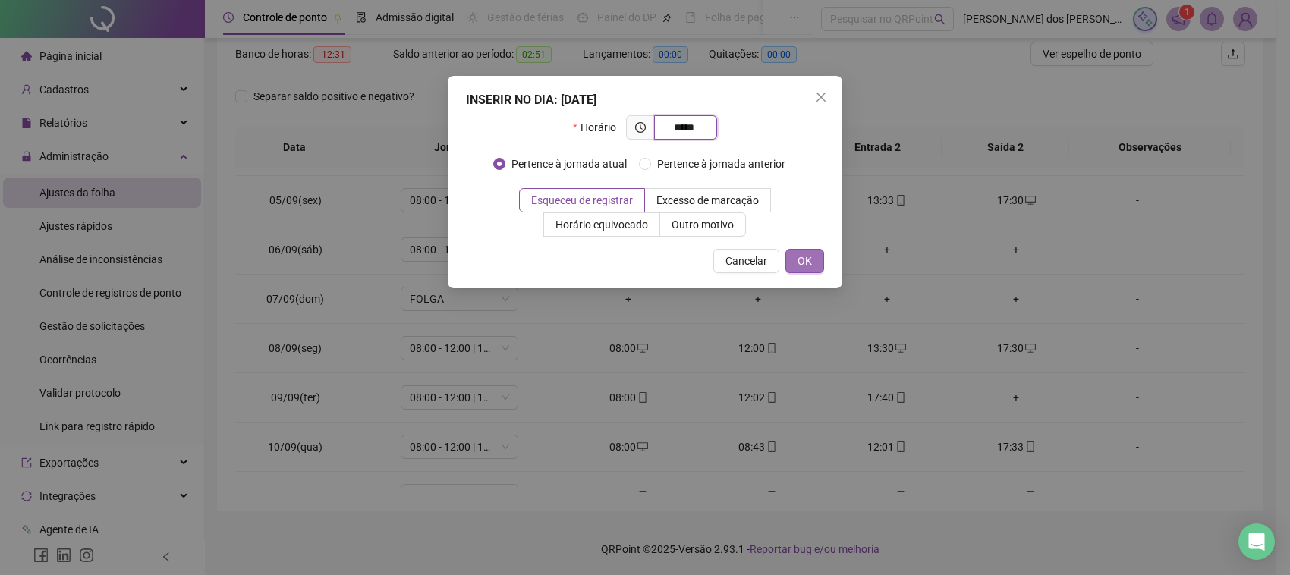
type input "*****"
click at [793, 266] on button "OK" at bounding box center [805, 261] width 39 height 24
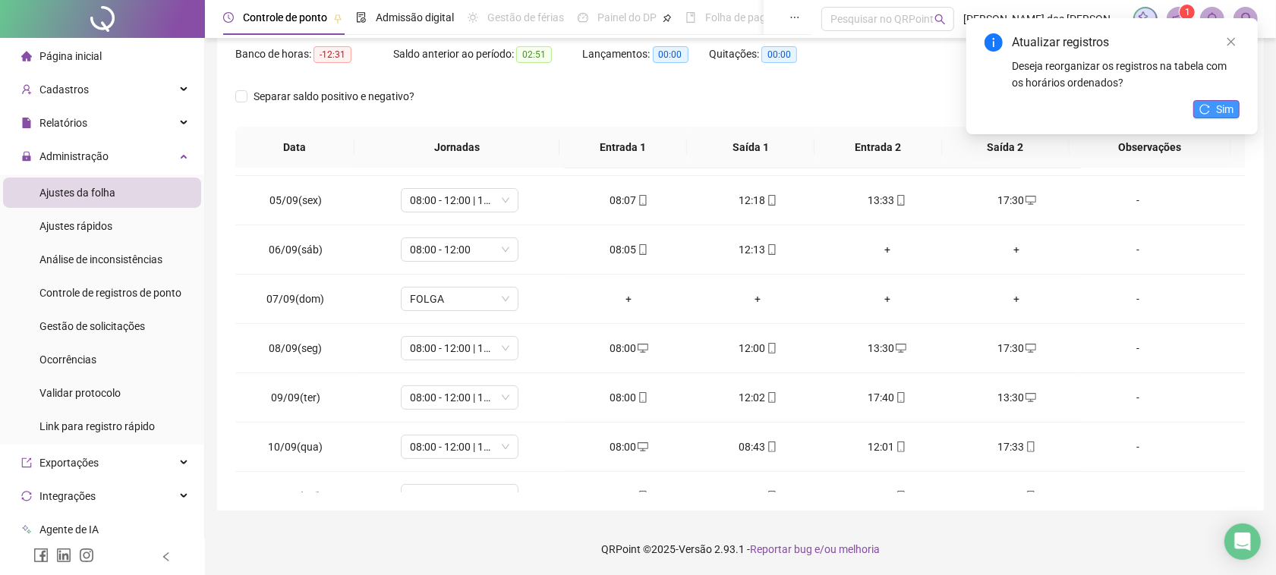
click at [1217, 101] on span "Sim" at bounding box center [1224, 109] width 17 height 17
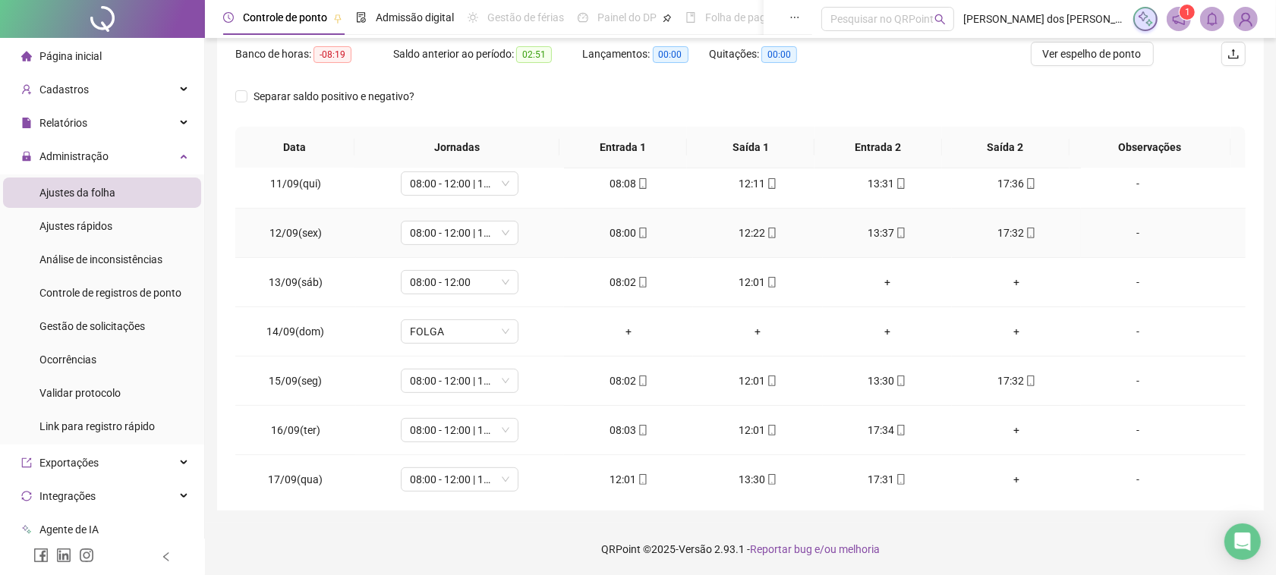
scroll to position [517, 0]
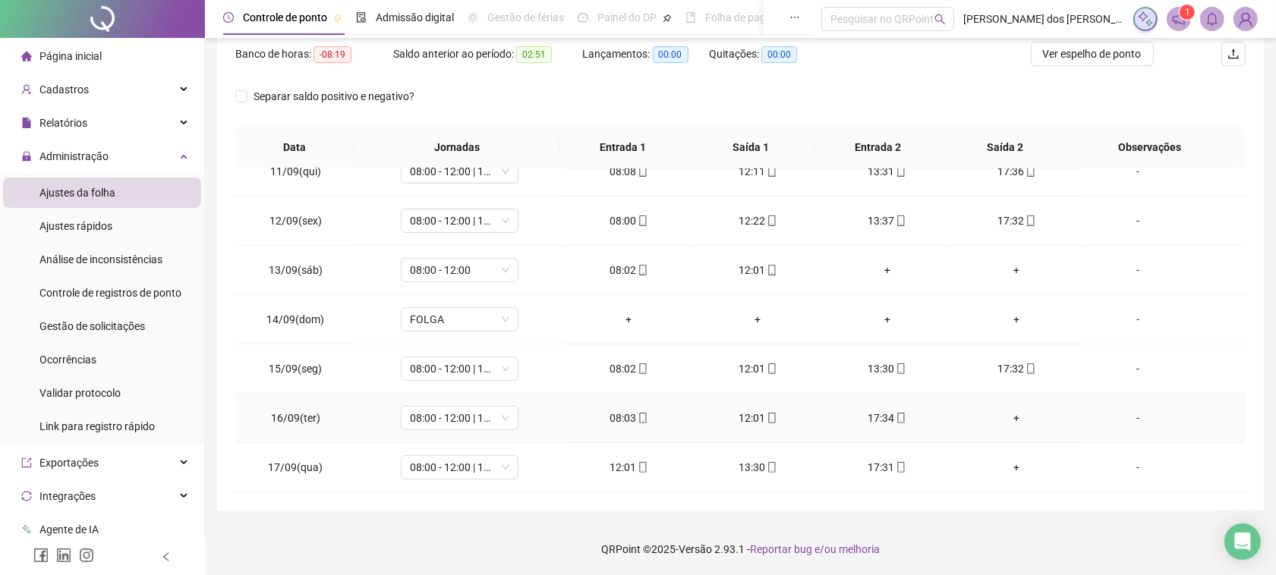
click at [1015, 417] on div "+" at bounding box center [1016, 418] width 105 height 17
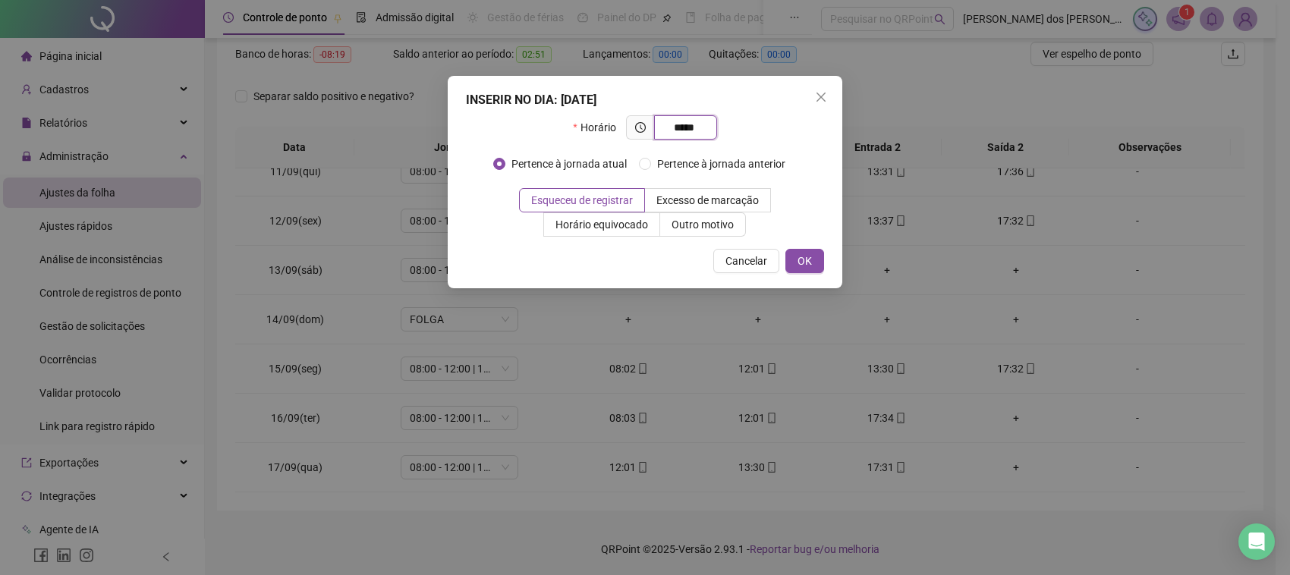
type input "*****"
click at [831, 260] on div "INSERIR NO DIA : [DATE] Horário ***** Pertence à jornada atual Pertence à jorna…" at bounding box center [645, 182] width 395 height 213
click at [794, 258] on button "OK" at bounding box center [805, 261] width 39 height 24
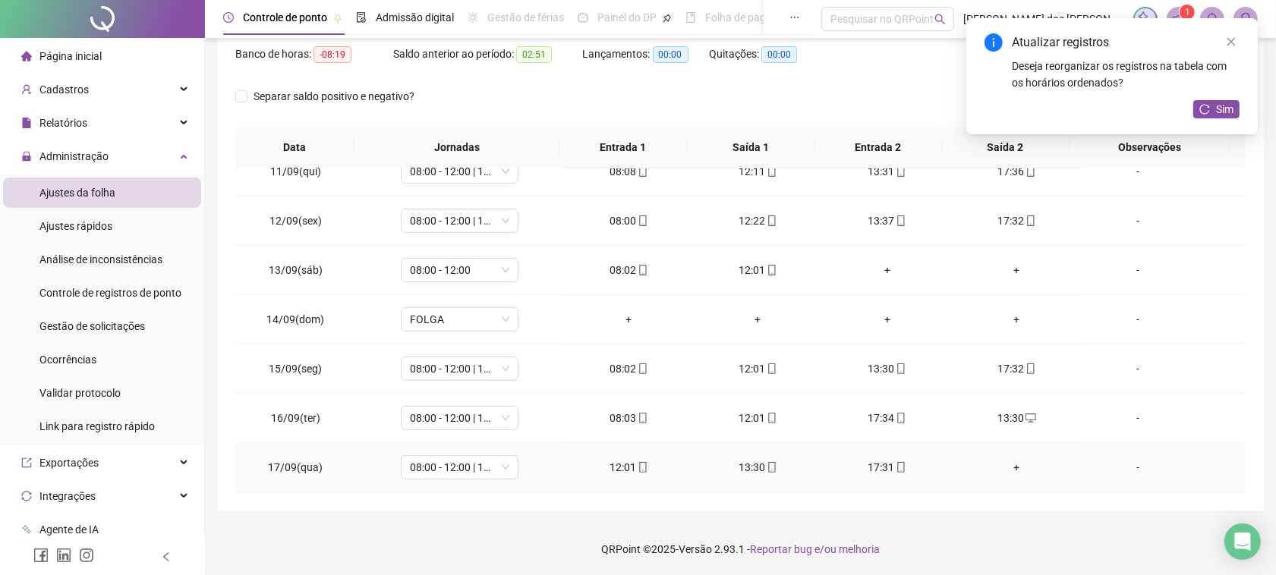
click at [998, 472] on div "+" at bounding box center [1016, 467] width 105 height 17
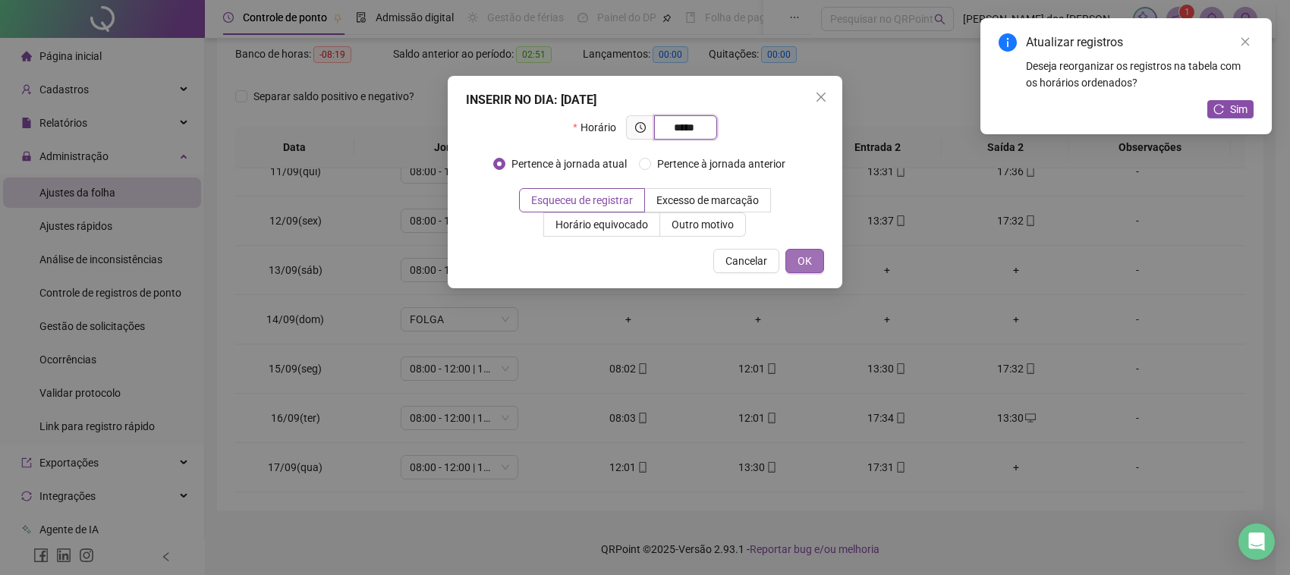
type input "*****"
click at [812, 263] on button "OK" at bounding box center [805, 261] width 39 height 24
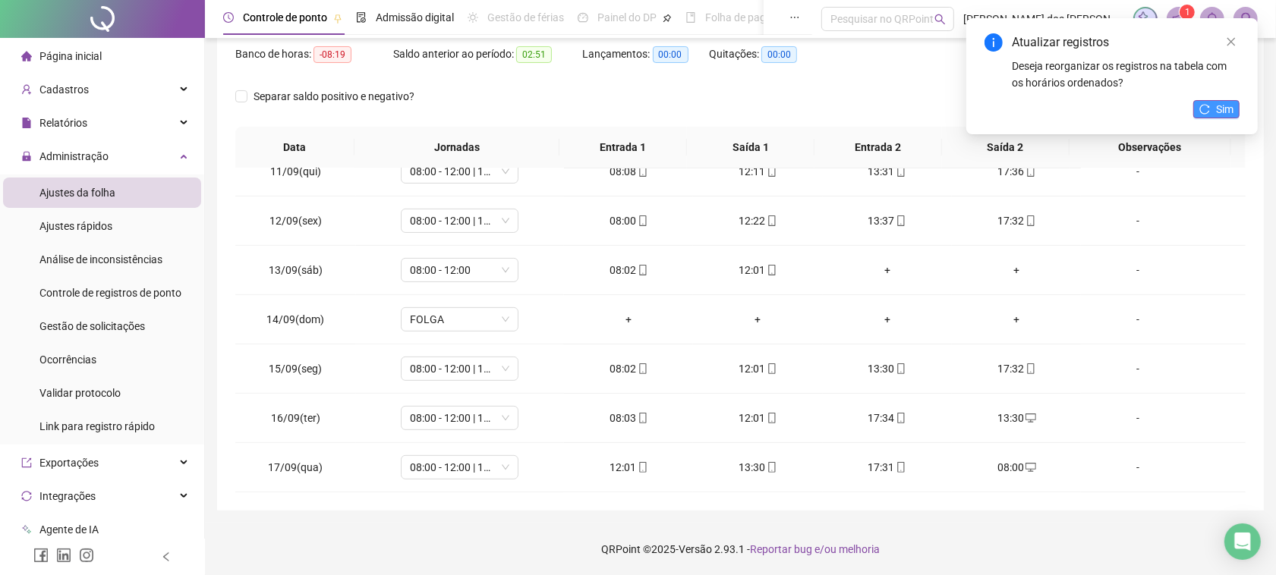
click at [1227, 105] on span "Sim" at bounding box center [1224, 109] width 17 height 17
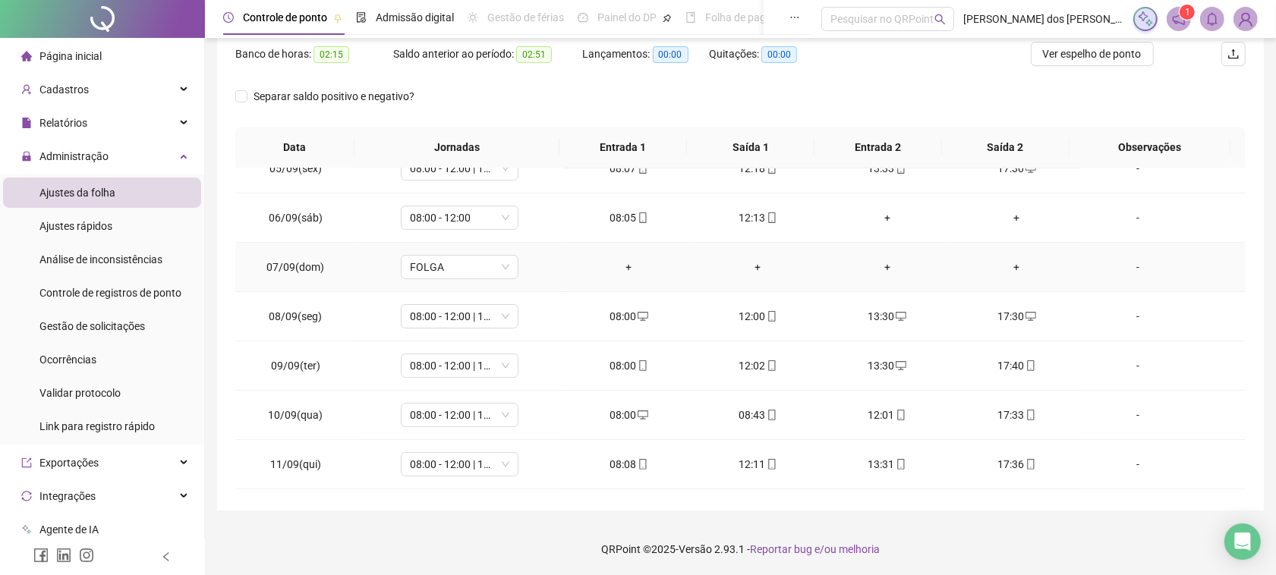
scroll to position [285, 0]
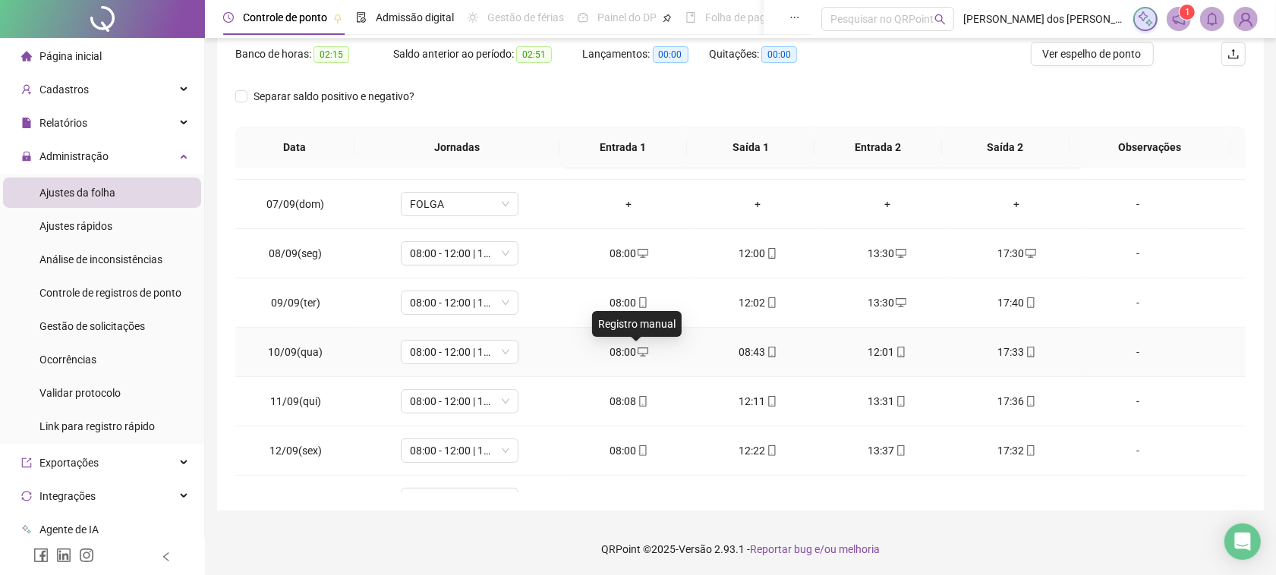
click at [636, 350] on span "desktop" at bounding box center [642, 352] width 12 height 11
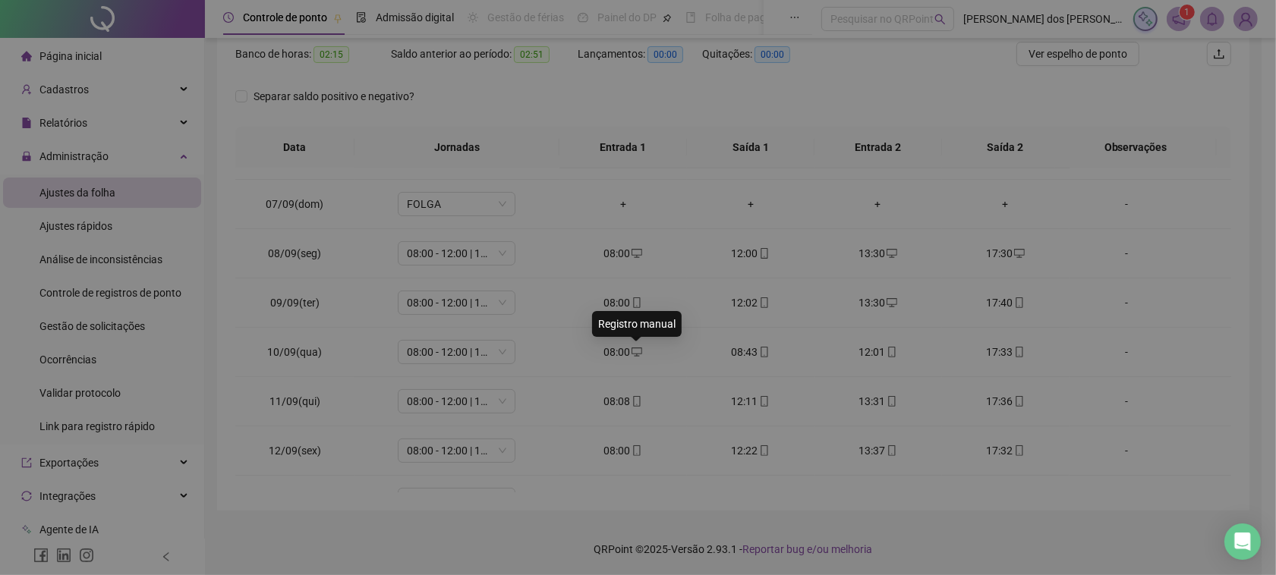
type input "**********"
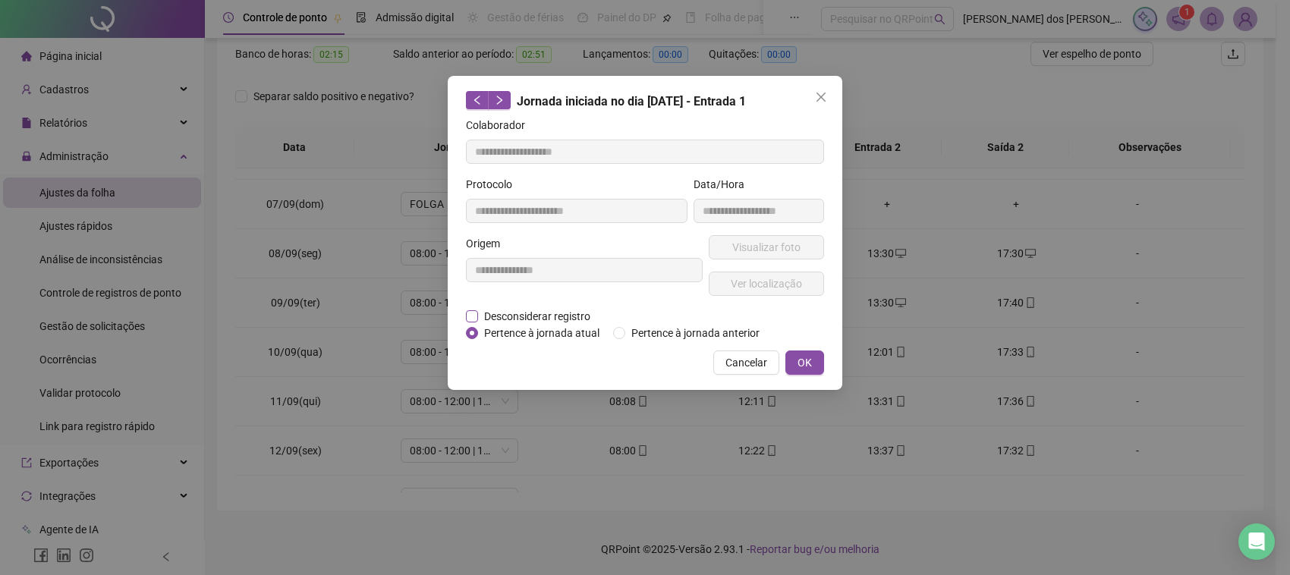
click at [496, 313] on span "Desconsiderar registro" at bounding box center [537, 316] width 118 height 17
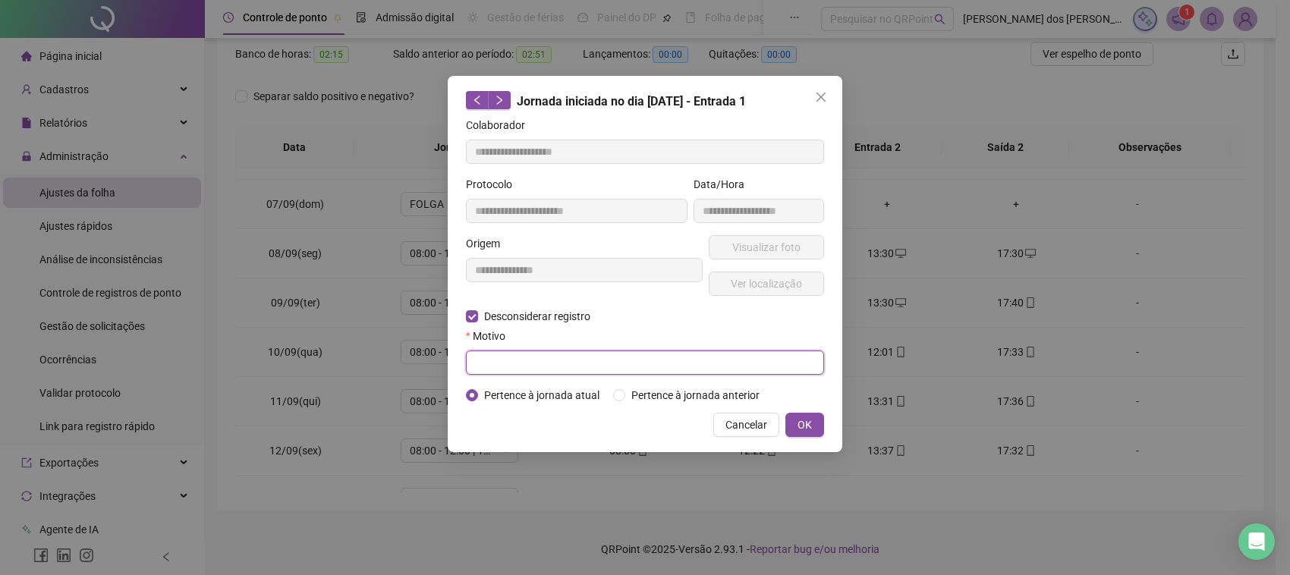
click at [554, 367] on input "text" at bounding box center [645, 363] width 358 height 24
type input "**********"
click at [812, 422] on button "OK" at bounding box center [805, 425] width 39 height 24
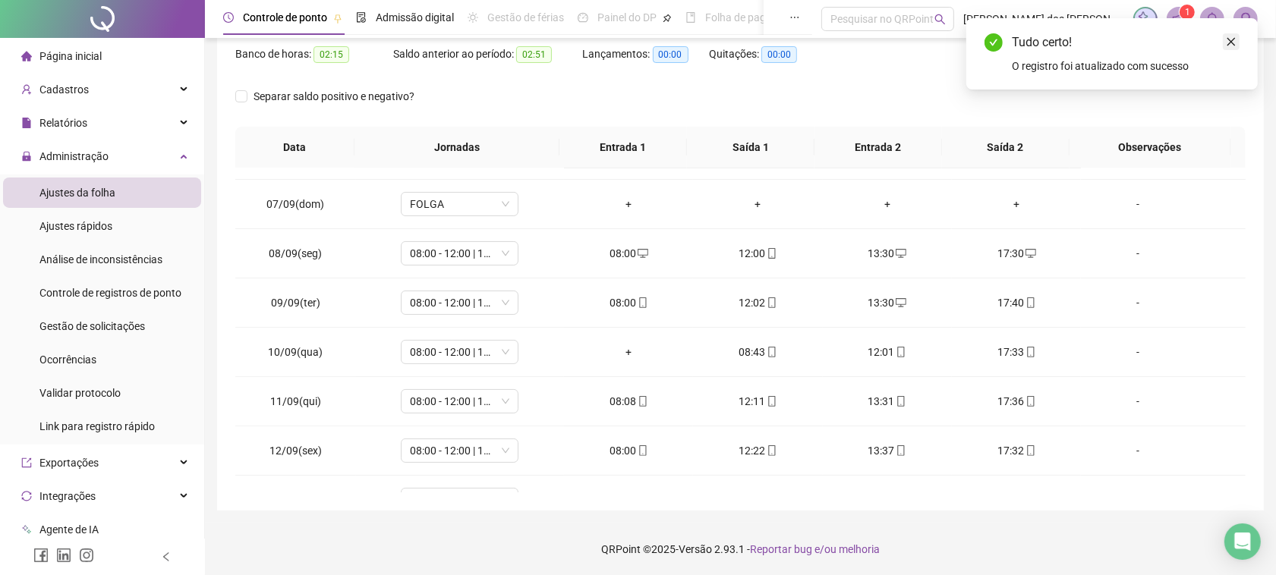
click at [1236, 36] on icon "close" at bounding box center [1231, 41] width 11 height 11
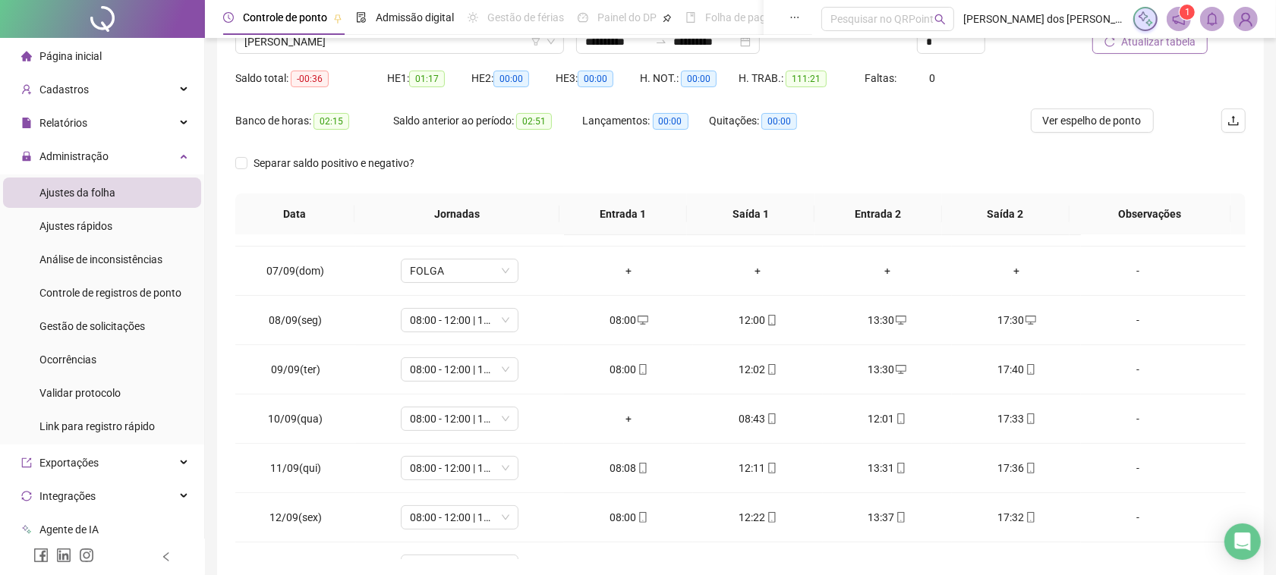
scroll to position [105, 0]
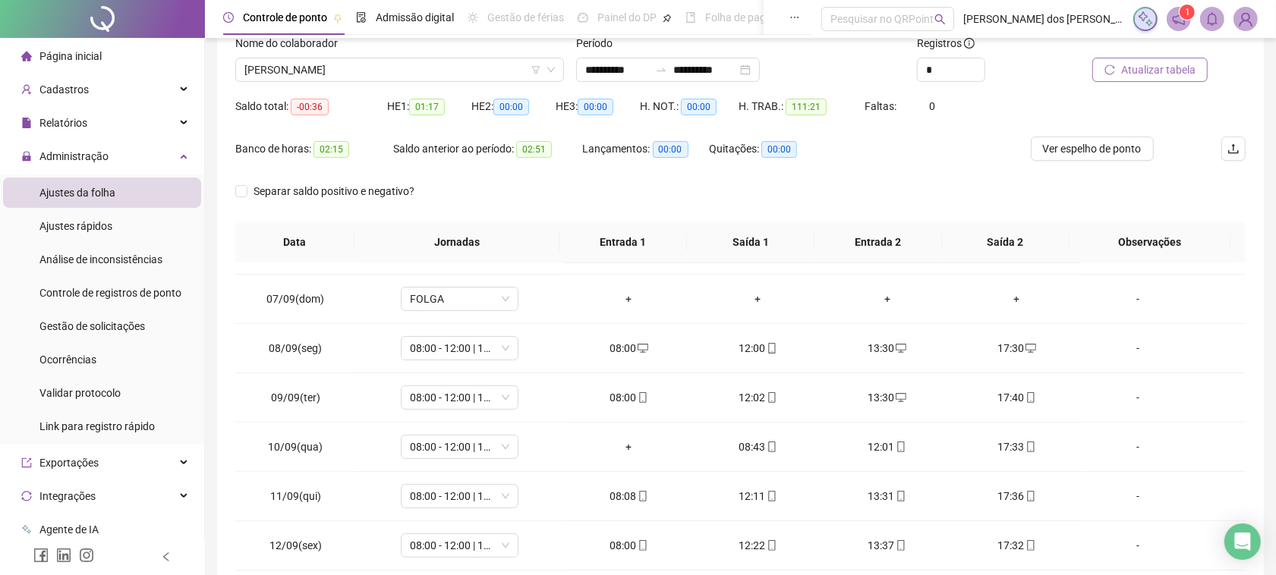
click at [1141, 80] on button "Atualizar tabela" at bounding box center [1149, 70] width 115 height 24
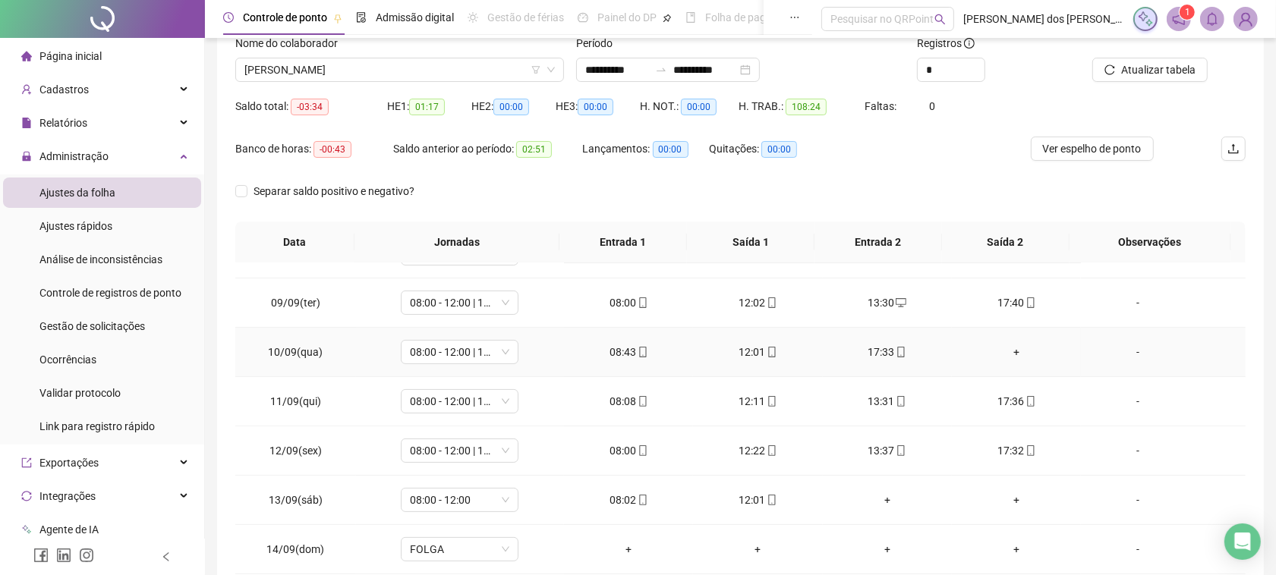
click at [1003, 346] on div "+" at bounding box center [1016, 352] width 105 height 17
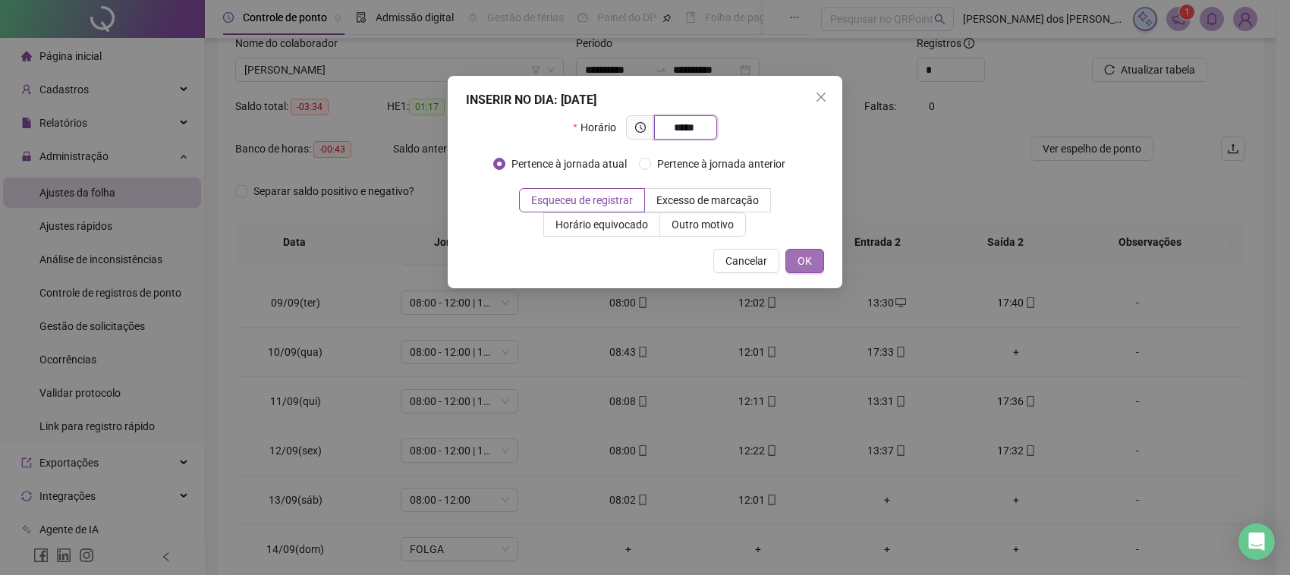
type input "*****"
click at [814, 257] on button "OK" at bounding box center [805, 261] width 39 height 24
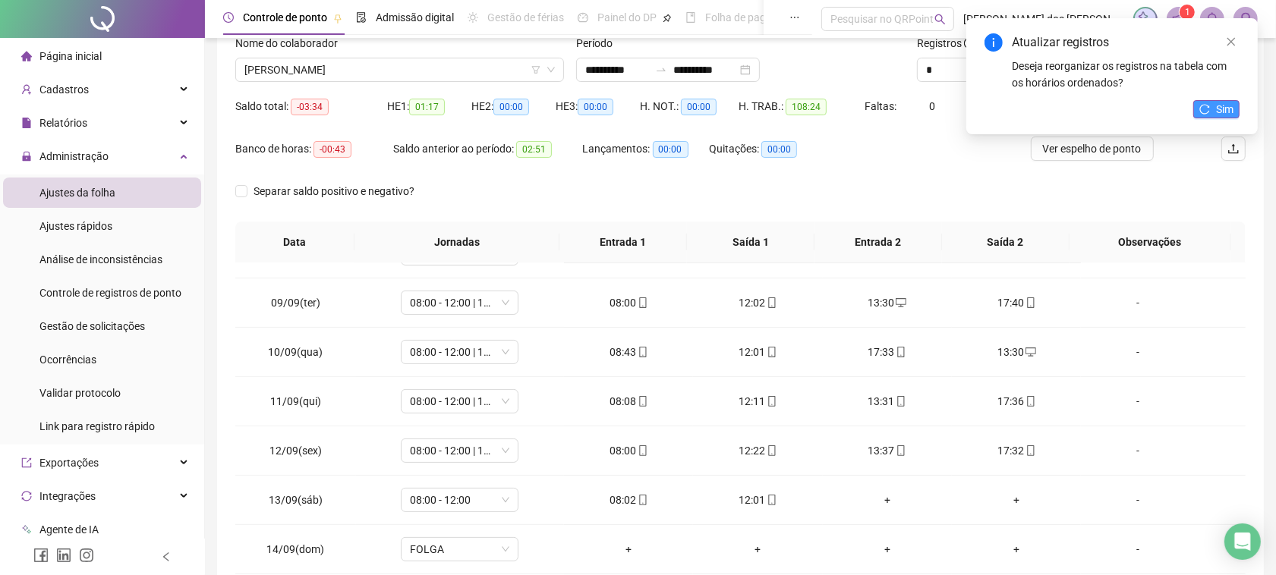
click at [1214, 111] on button "Sim" at bounding box center [1216, 109] width 46 height 18
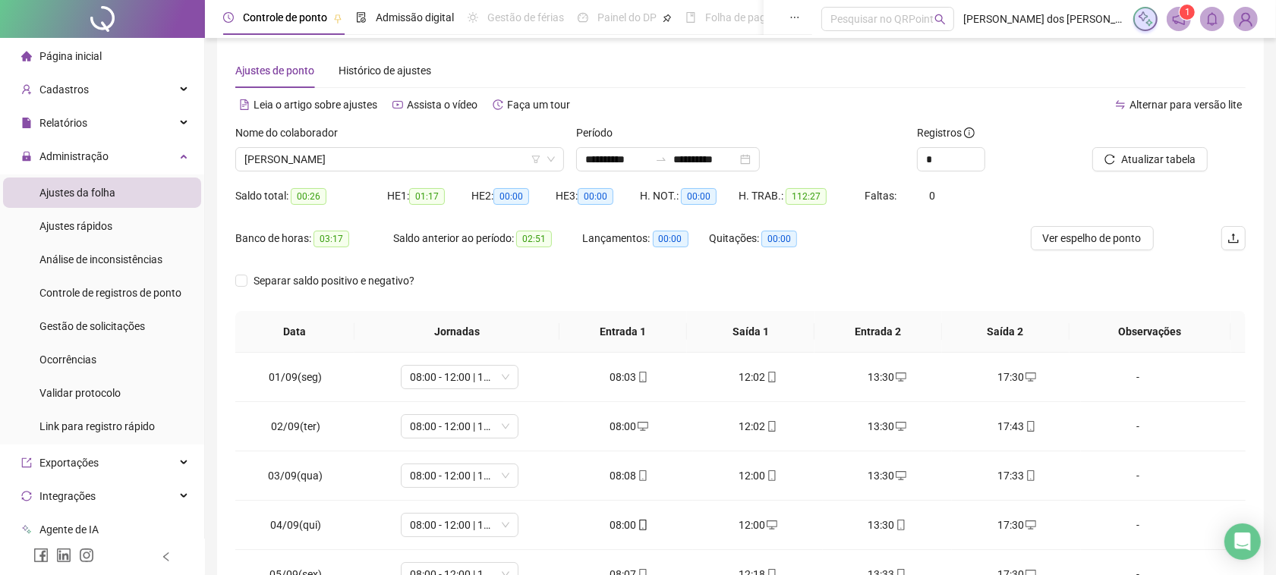
scroll to position [0, 0]
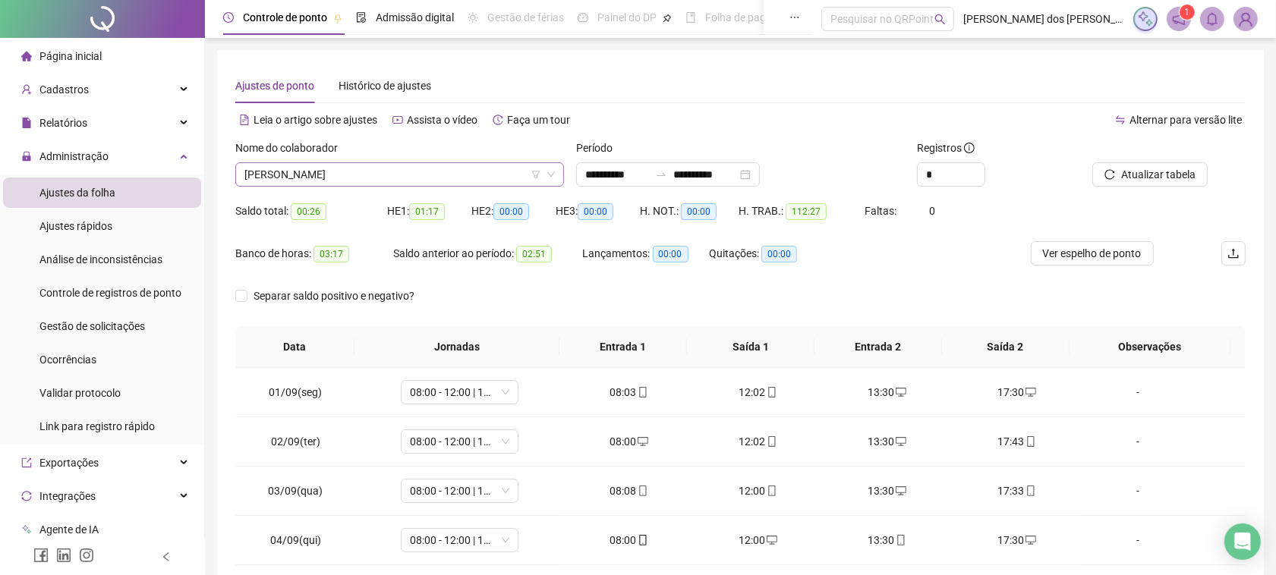
click at [513, 173] on span "[PERSON_NAME]" at bounding box center [399, 174] width 310 height 23
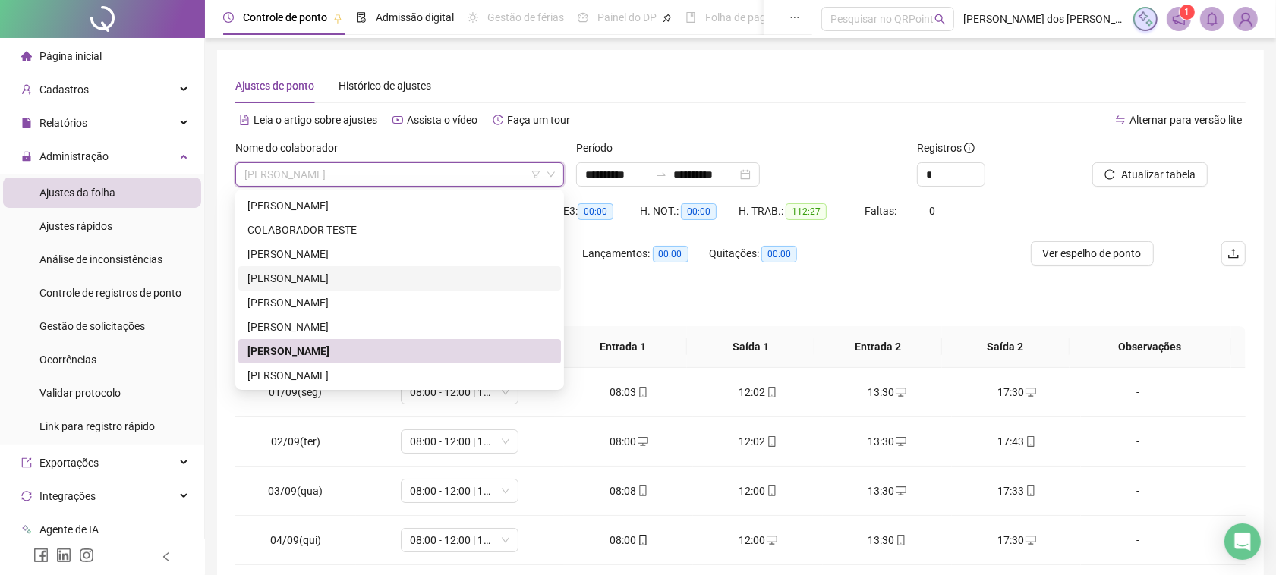
click at [349, 278] on div "[PERSON_NAME]" at bounding box center [399, 278] width 304 height 17
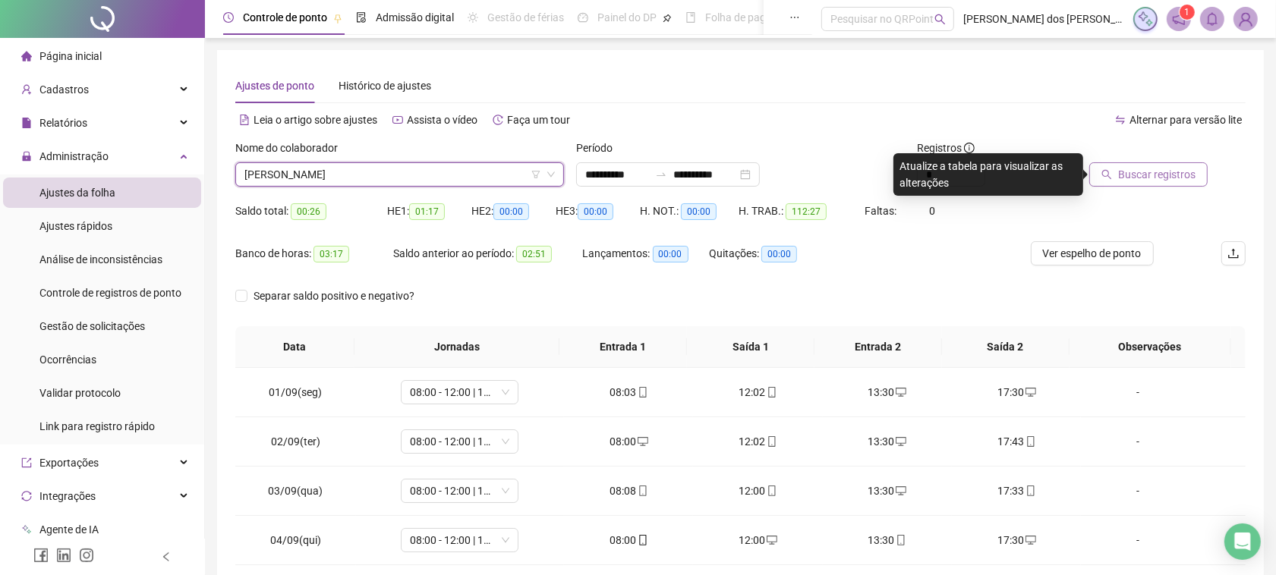
click at [1193, 169] on span "Buscar registros" at bounding box center [1156, 174] width 77 height 17
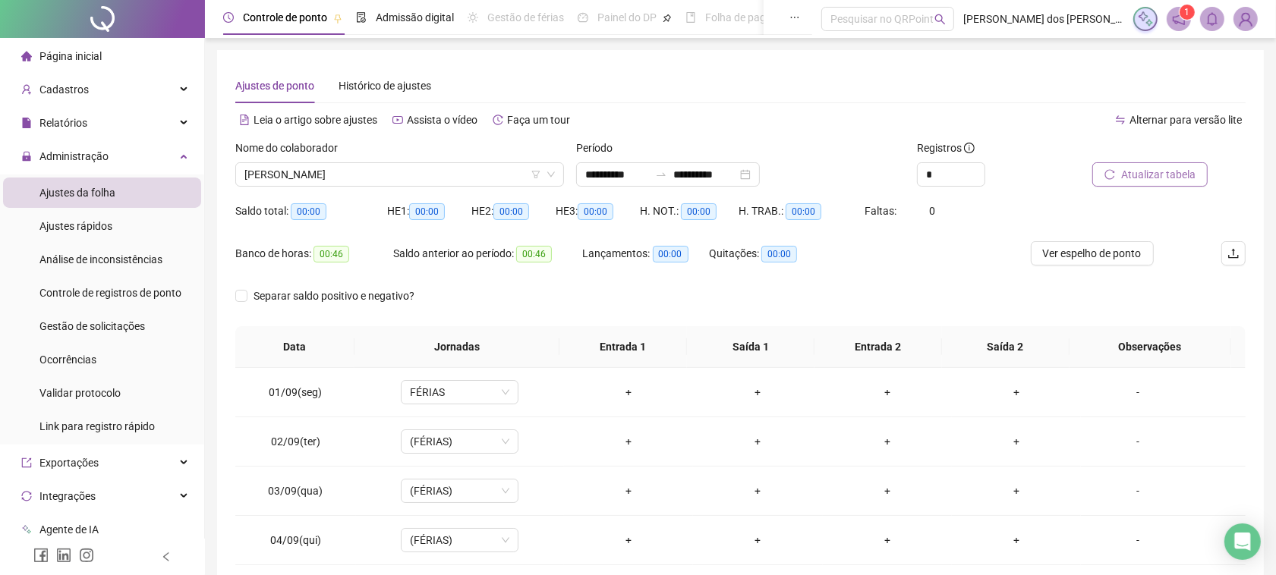
click at [483, 161] on div "Nome do colaborador" at bounding box center [399, 151] width 329 height 23
click at [490, 171] on span "[PERSON_NAME]" at bounding box center [399, 174] width 310 height 23
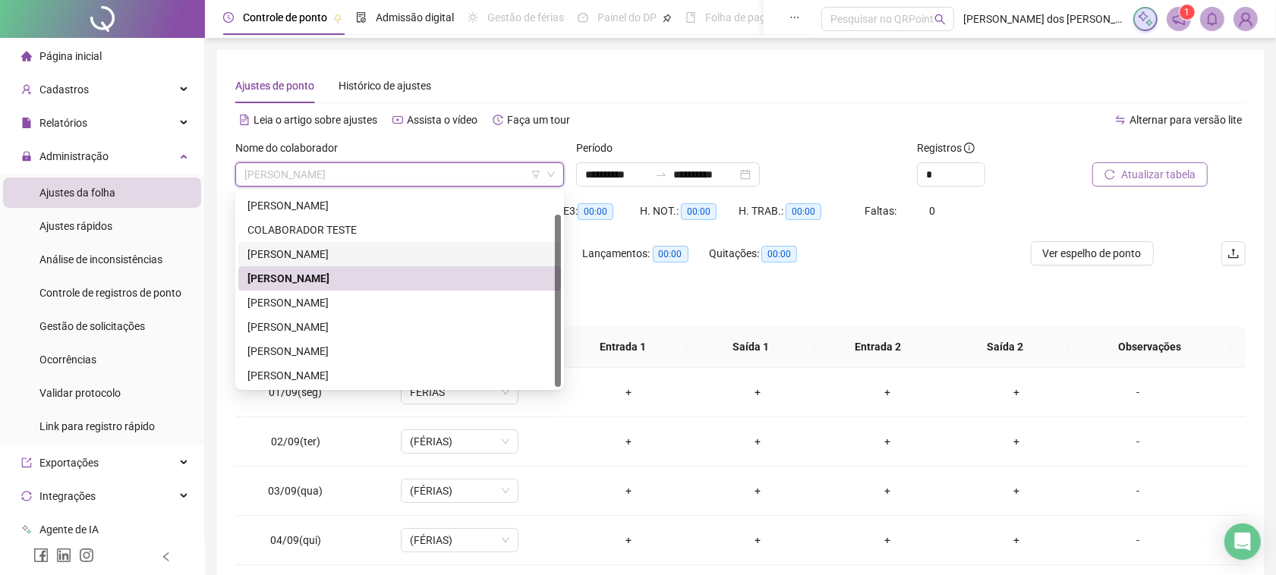
click at [294, 247] on div "[PERSON_NAME]" at bounding box center [399, 254] width 304 height 17
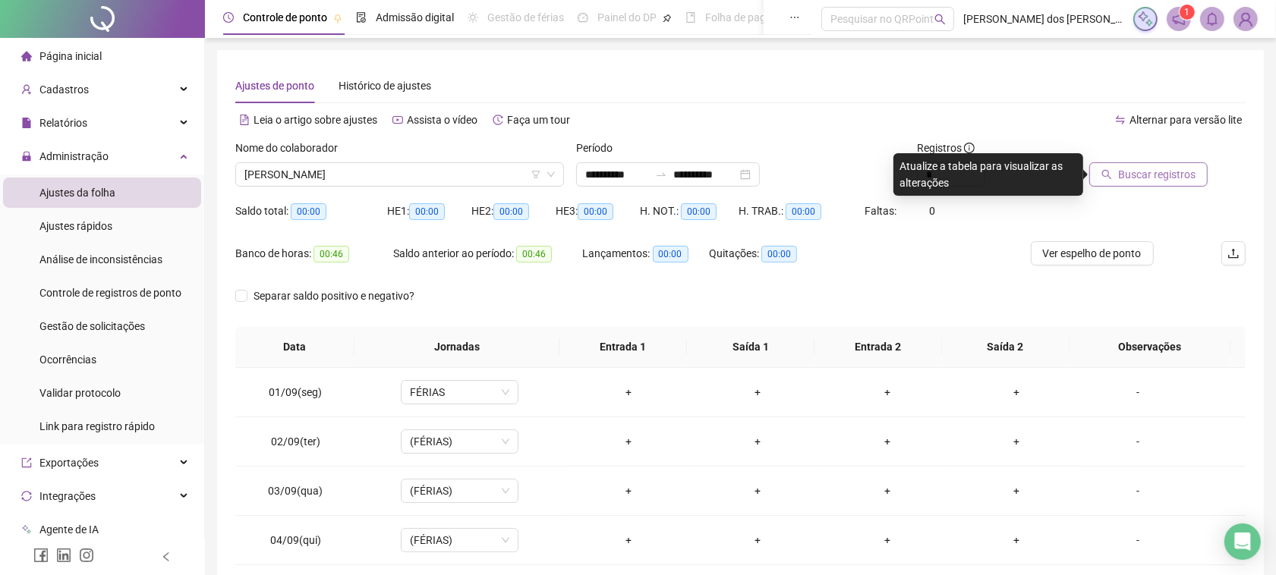
click at [1125, 188] on div "Buscar registros" at bounding box center [1166, 169] width 171 height 59
click at [1133, 175] on span "Buscar registros" at bounding box center [1156, 174] width 77 height 17
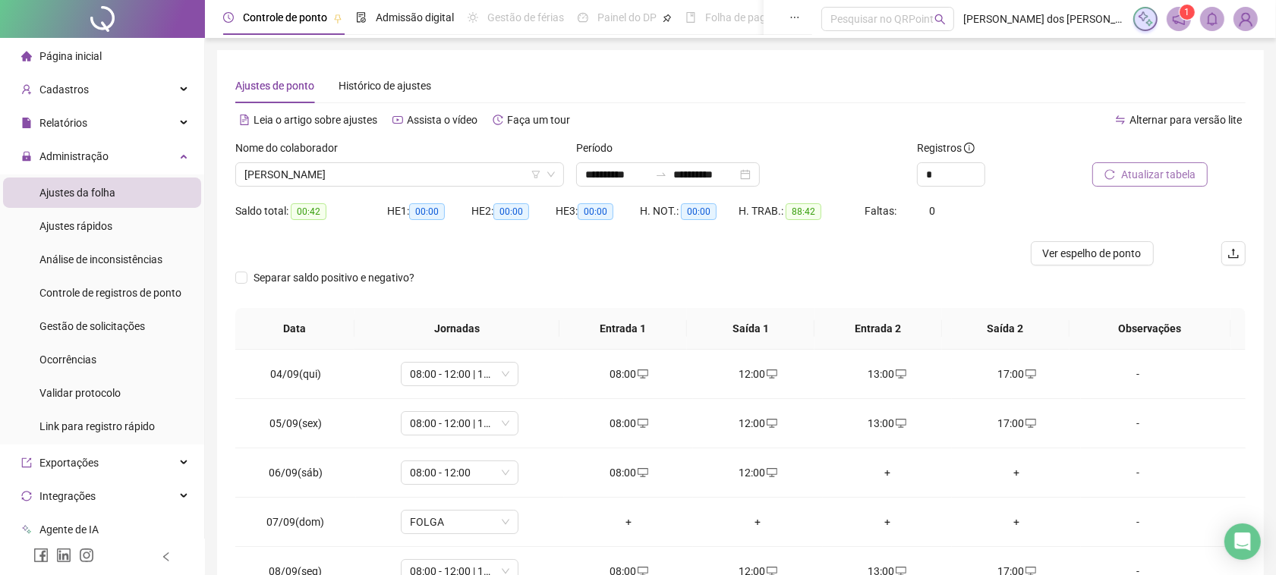
click at [1154, 176] on span "Atualizar tabela" at bounding box center [1158, 174] width 74 height 17
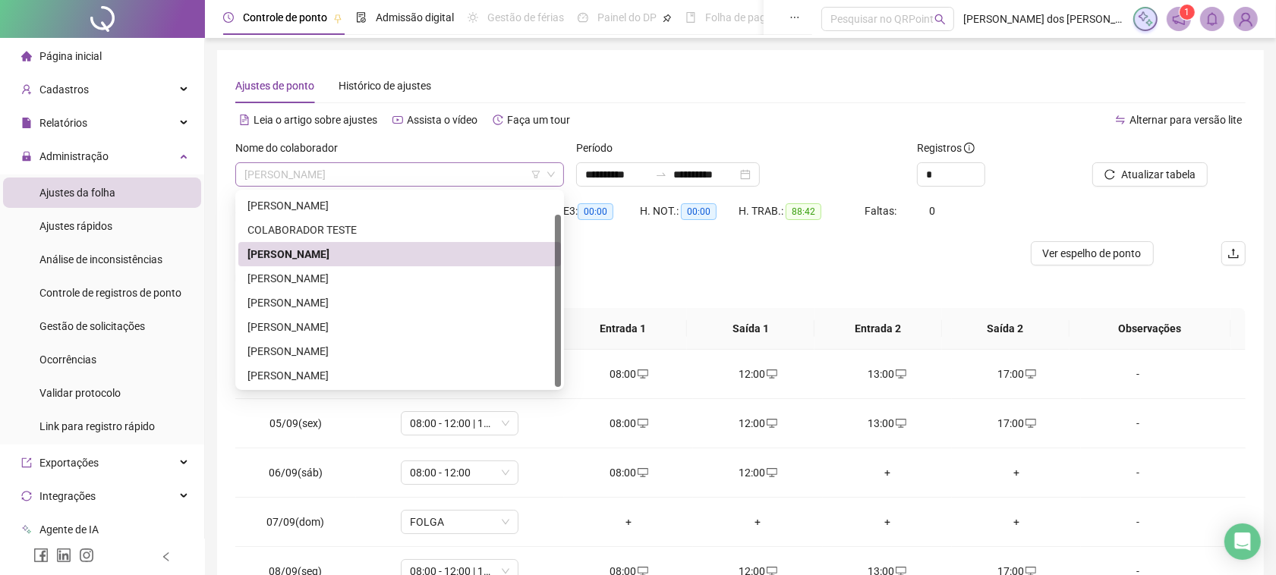
click at [448, 163] on span "[PERSON_NAME]" at bounding box center [399, 174] width 310 height 23
click at [285, 205] on div "[PERSON_NAME]" at bounding box center [399, 205] width 304 height 17
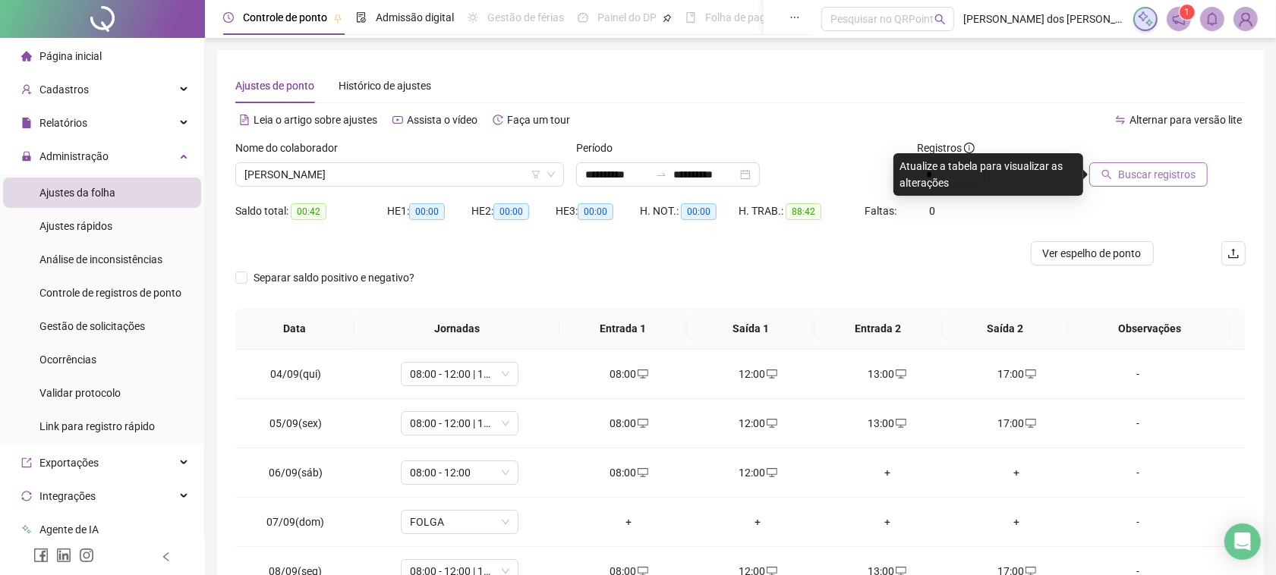
click at [1125, 171] on span "Buscar registros" at bounding box center [1156, 174] width 77 height 17
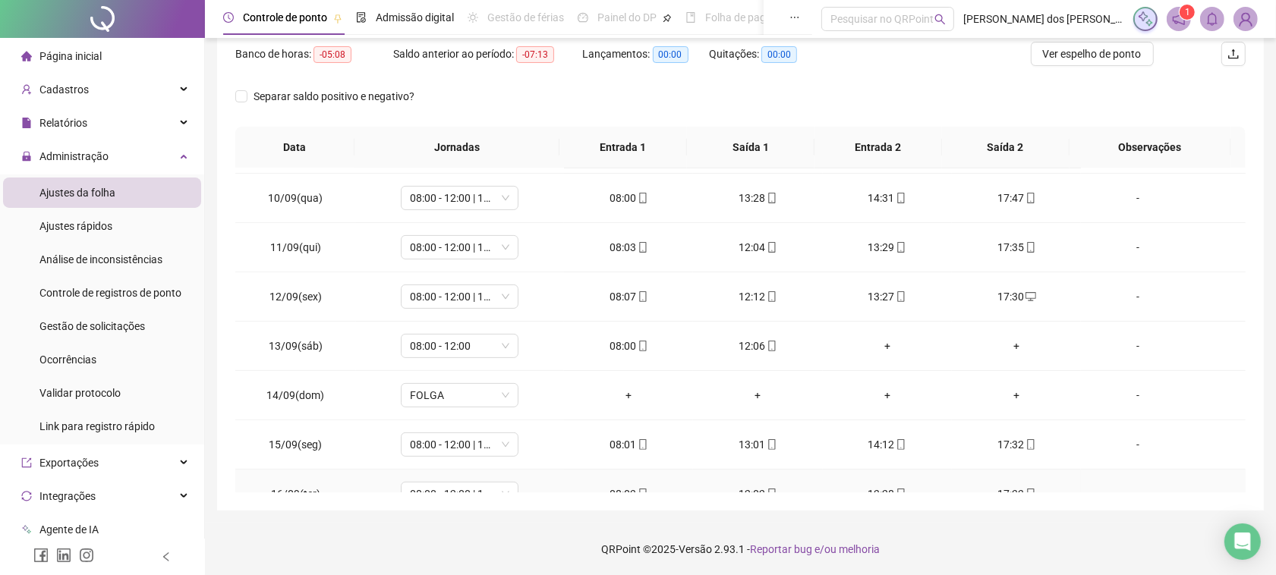
scroll to position [517, 0]
